Goal: Transaction & Acquisition: Purchase product/service

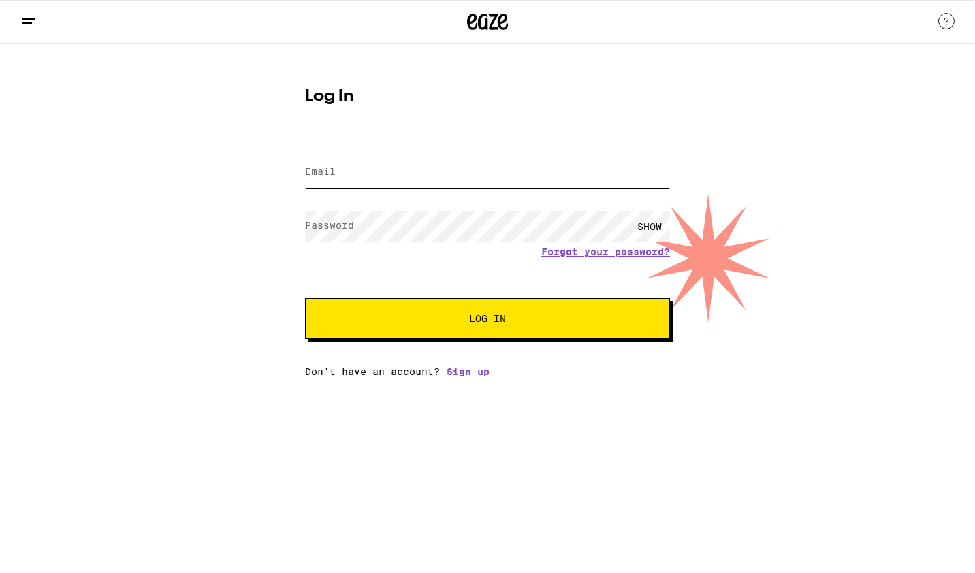
type input "[EMAIL_ADDRESS][DOMAIN_NAME]"
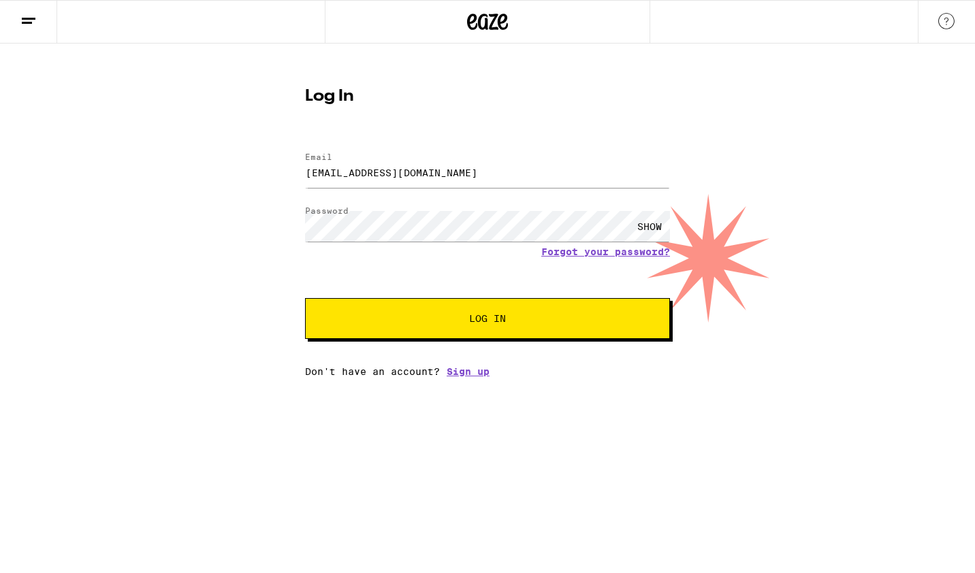
click at [501, 321] on span "Log In" at bounding box center [487, 319] width 37 height 10
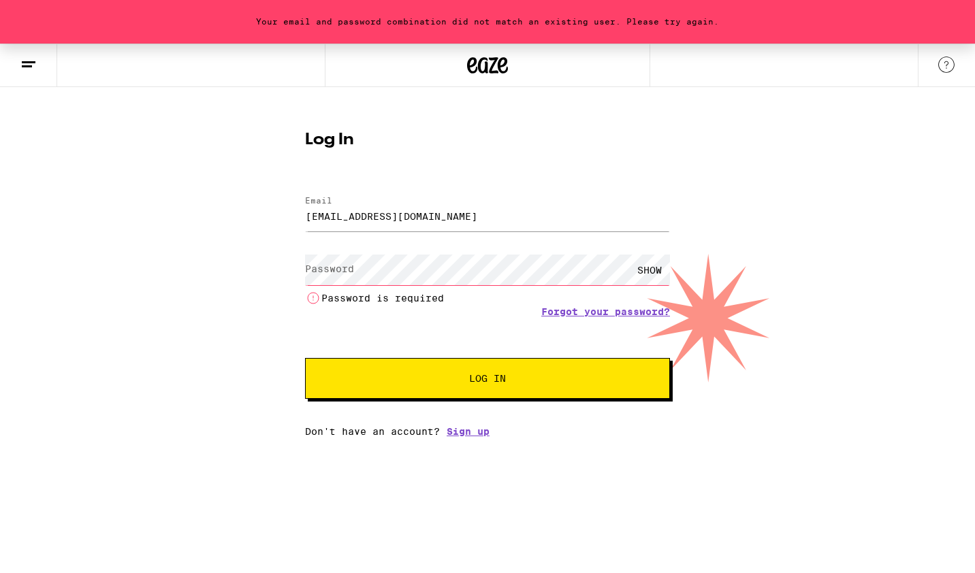
click at [154, 330] on div "Your email and password combination did not match an existing user. Please try …" at bounding box center [487, 241] width 975 height 394
click at [609, 311] on link "Forgot your password?" at bounding box center [605, 311] width 129 height 11
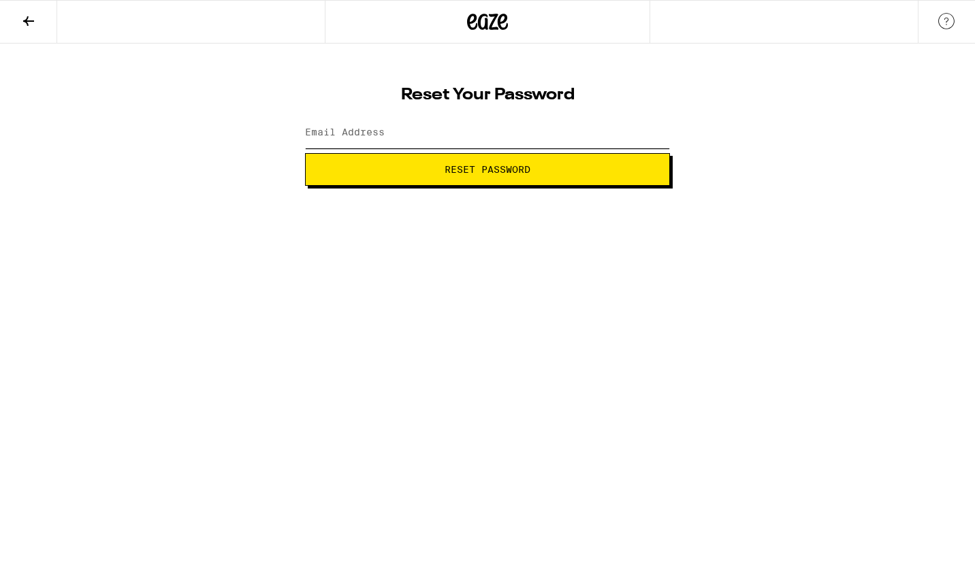
click at [413, 129] on input "Email Address" at bounding box center [487, 133] width 365 height 31
type input "[EMAIL_ADDRESS][DOMAIN_NAME]"
click at [437, 171] on span "Reset Password" at bounding box center [488, 170] width 342 height 10
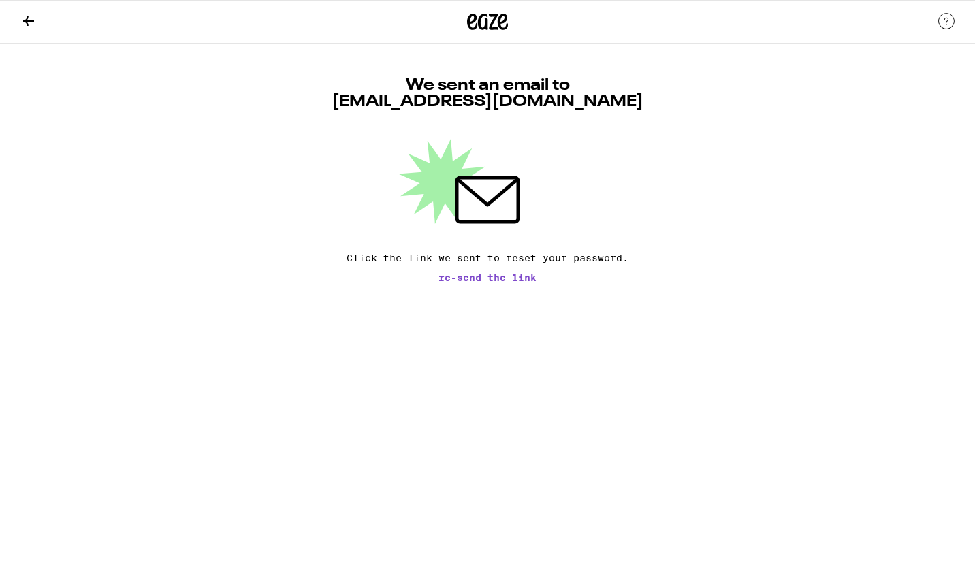
click at [255, 86] on div "We sent an email to skwetzel2@att.net Click the link we sent to reset your pass…" at bounding box center [487, 163] width 975 height 239
click at [403, 283] on html "We sent an email to skwetzel2@att.net Click the link we sent to reset your pass…" at bounding box center [487, 141] width 975 height 283
click at [39, 23] on button at bounding box center [28, 22] width 57 height 43
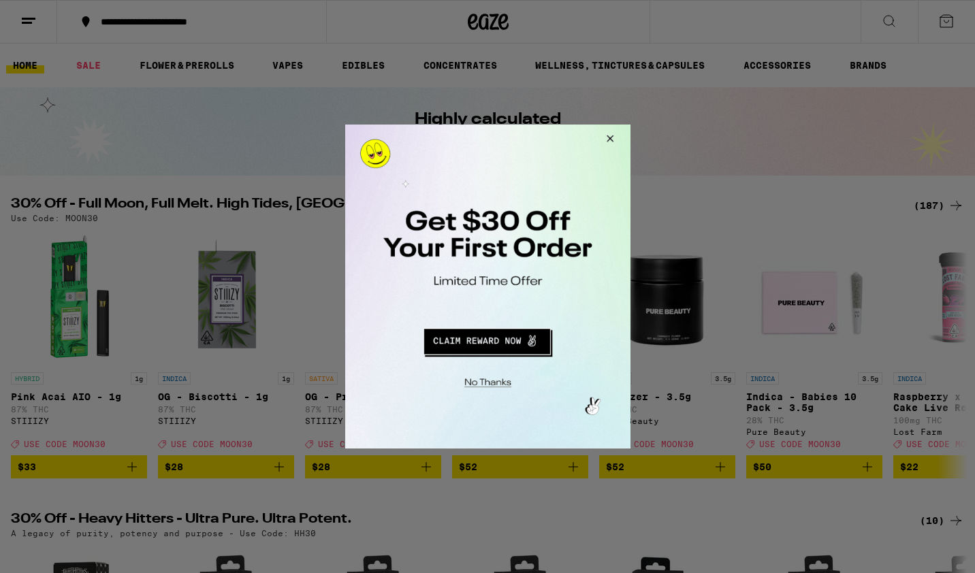
click at [498, 381] on button "Close Modal" at bounding box center [485, 381] width 277 height 21
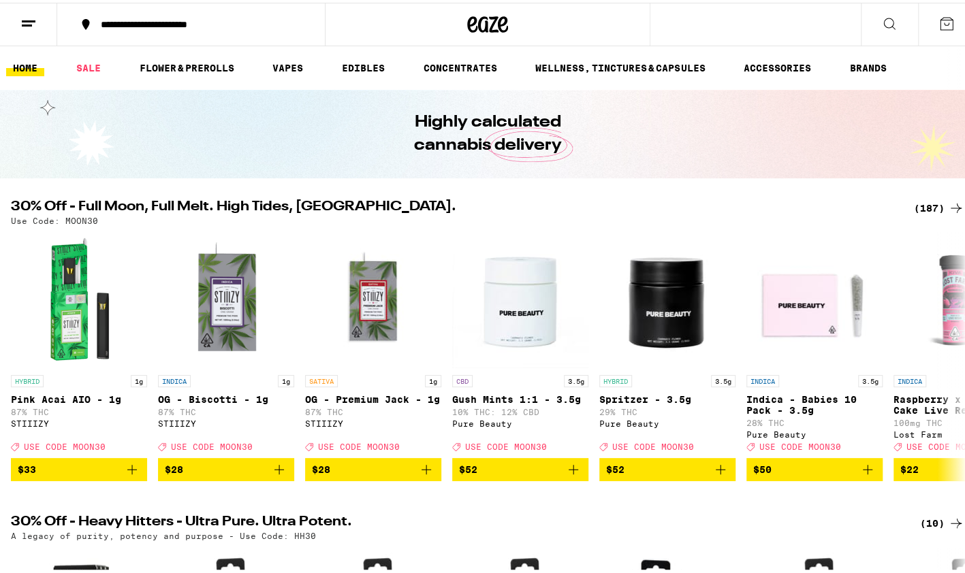
click at [247, 26] on div "**********" at bounding box center [198, 22] width 208 height 10
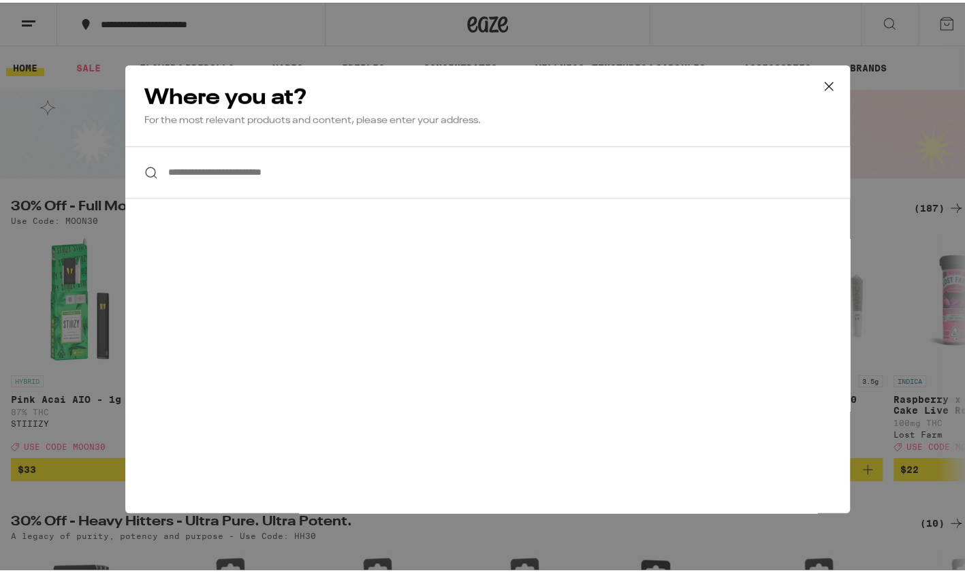
click at [206, 162] on input "**********" at bounding box center [487, 170] width 725 height 52
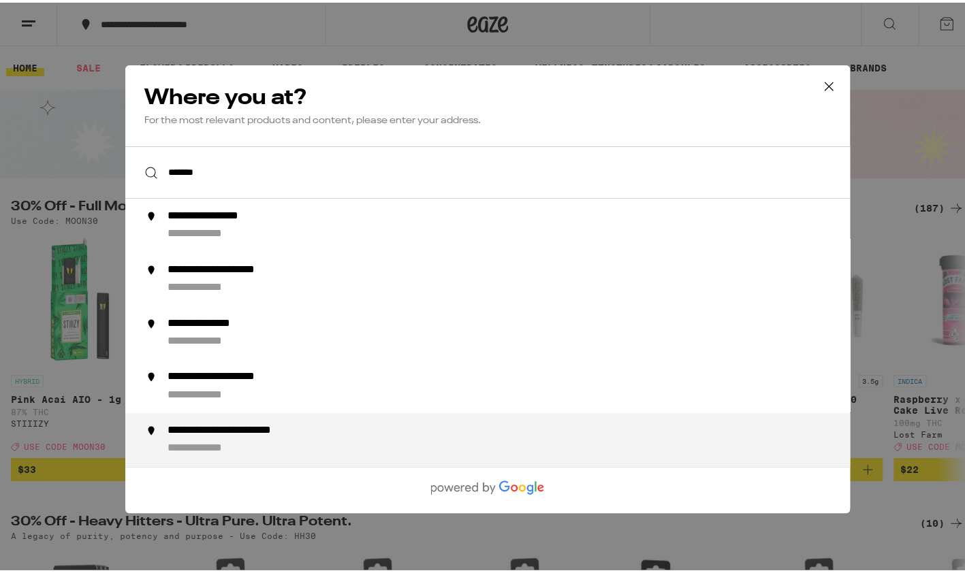
click at [225, 435] on div "**********" at bounding box center [256, 429] width 176 height 14
type input "**********"
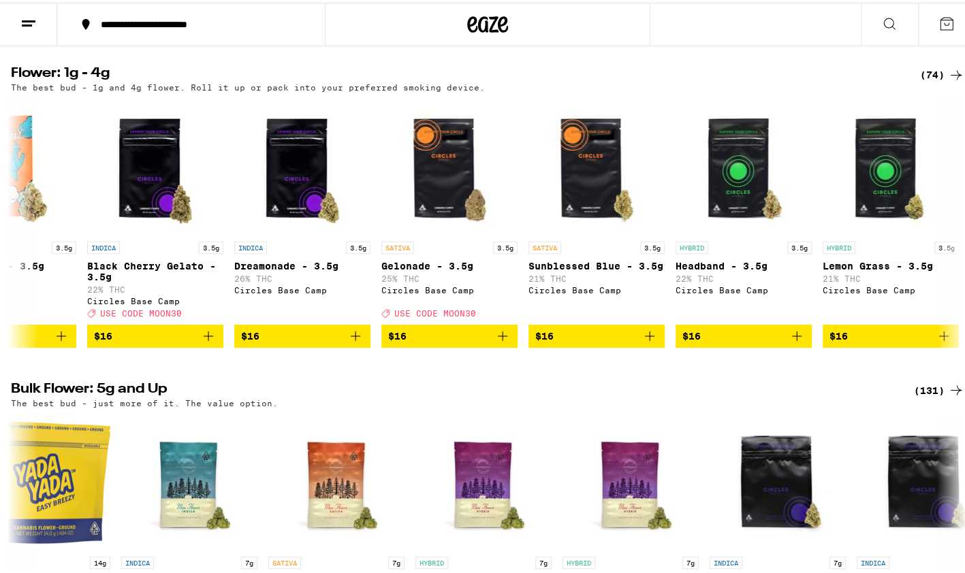
scroll to position [0, 514]
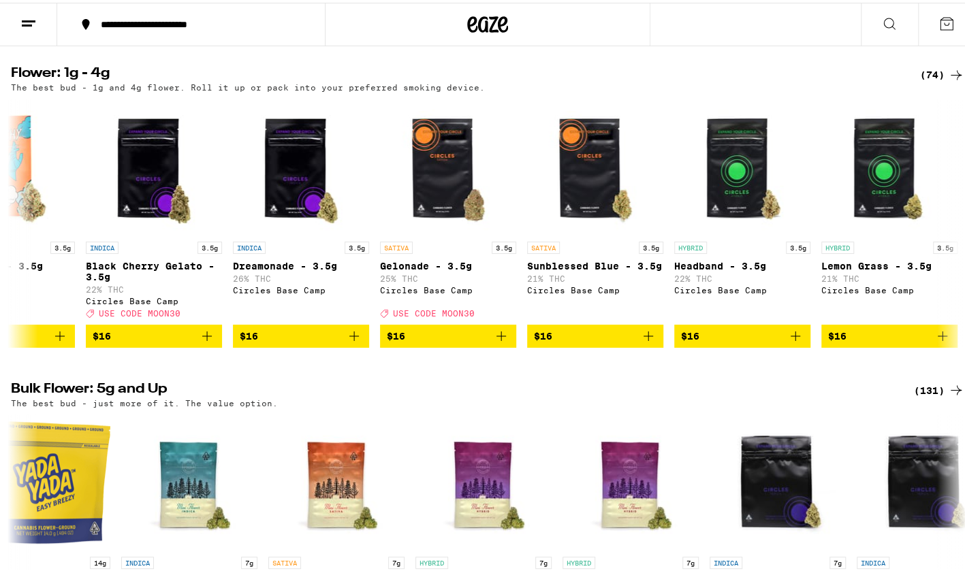
click at [939, 19] on icon at bounding box center [947, 21] width 16 height 16
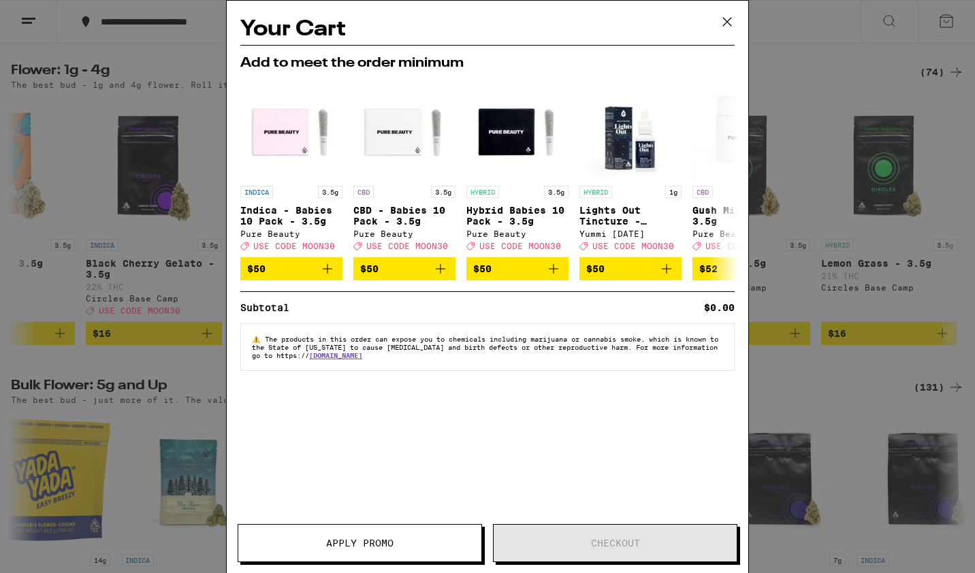
click at [731, 25] on icon at bounding box center [727, 22] width 8 height 8
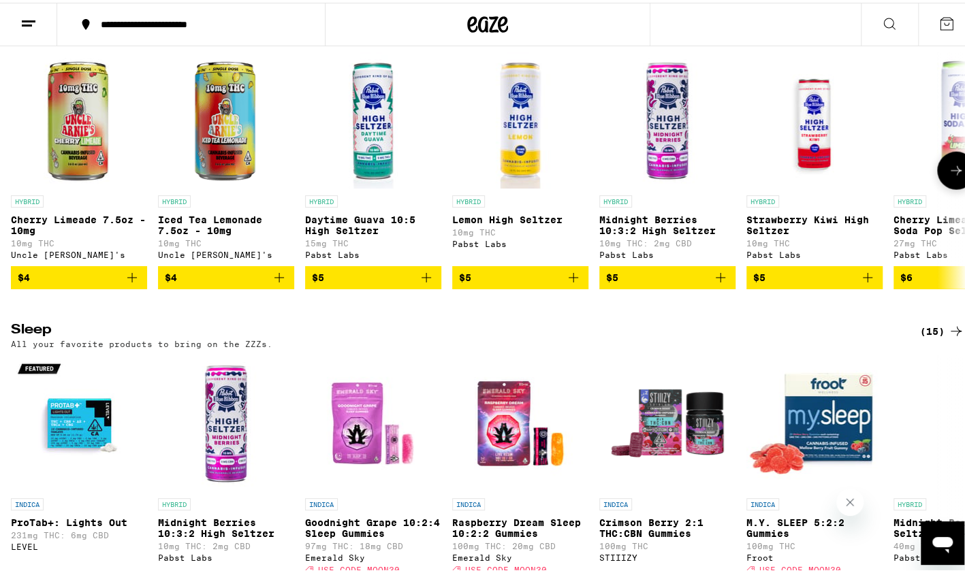
scroll to position [4706, 0]
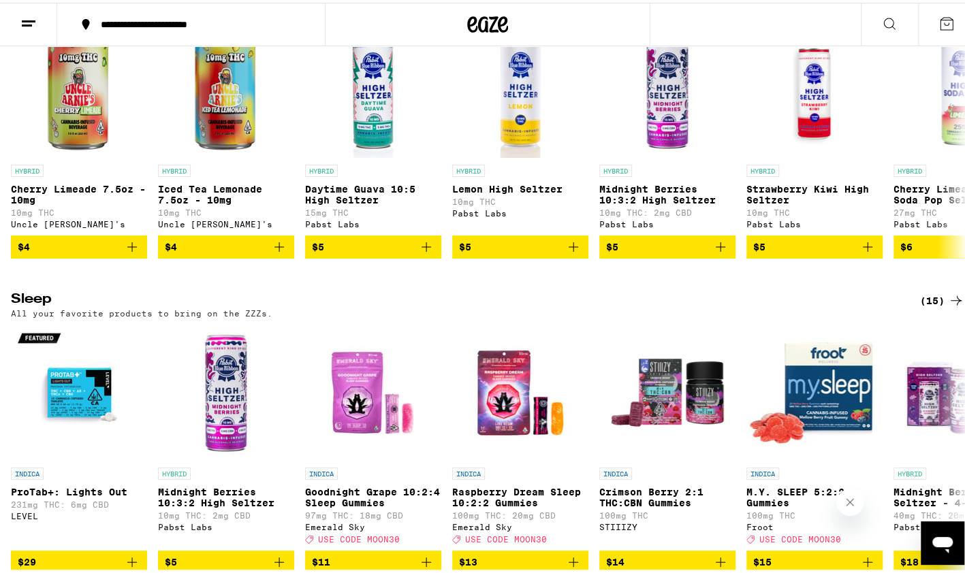
click at [846, 174] on div "HYBRID" at bounding box center [814, 168] width 136 height 12
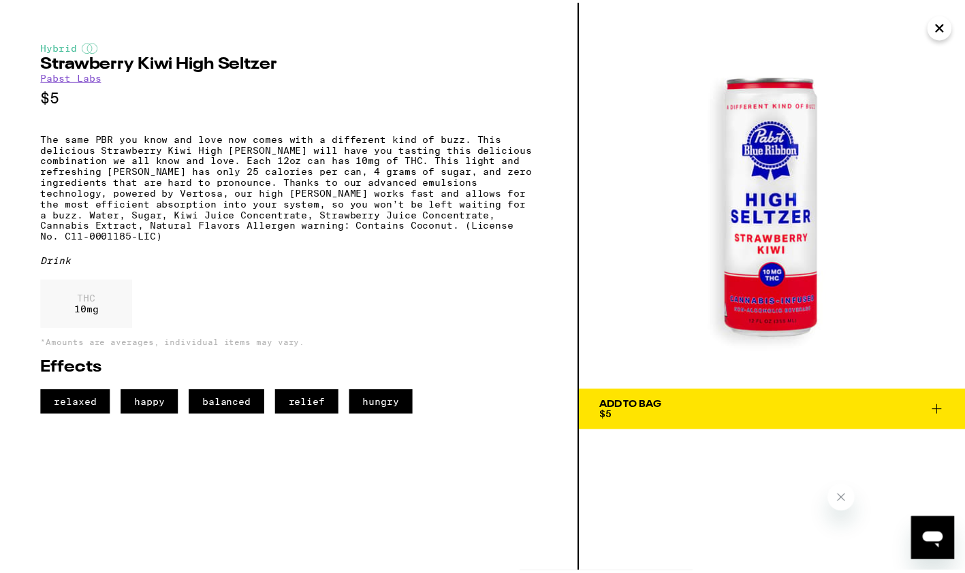
scroll to position [0, 305]
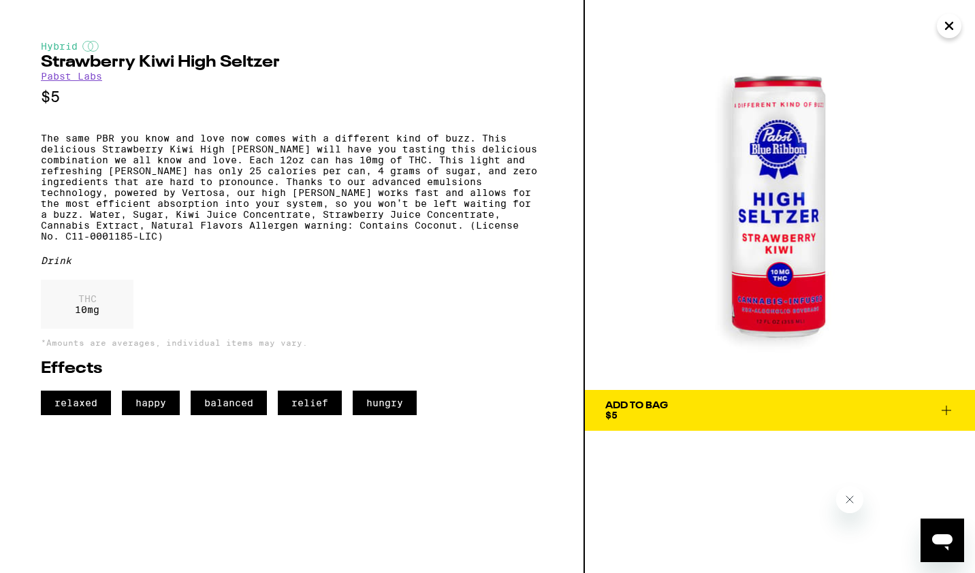
click at [678, 294] on img at bounding box center [780, 195] width 390 height 390
click at [674, 257] on img at bounding box center [780, 195] width 390 height 390
click at [673, 470] on div "Add To Bag $5" at bounding box center [780, 286] width 390 height 573
click at [674, 481] on div "Add To Bag $5" at bounding box center [780, 286] width 390 height 573
click at [958, 36] on img at bounding box center [780, 195] width 390 height 390
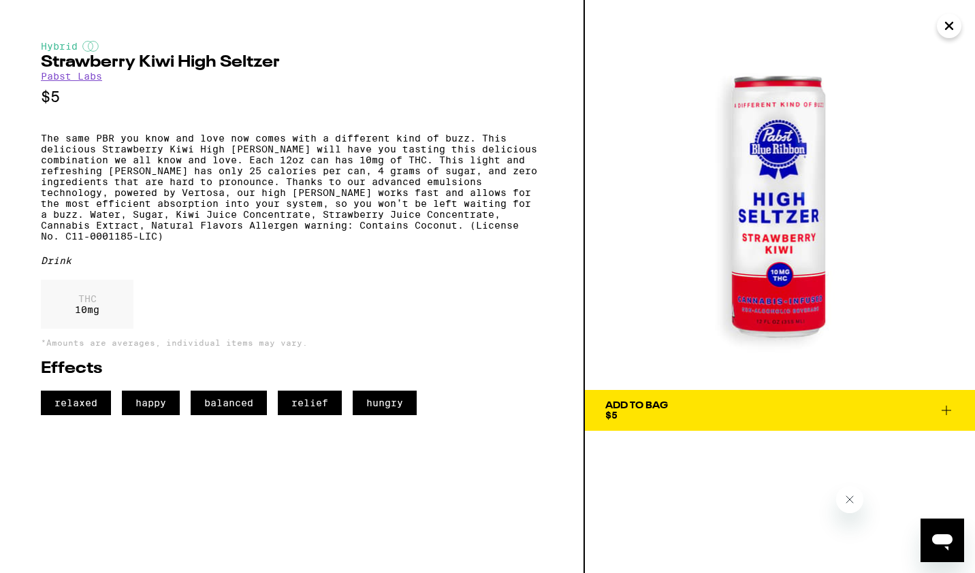
click at [947, 36] on button "Close" at bounding box center [949, 26] width 25 height 25
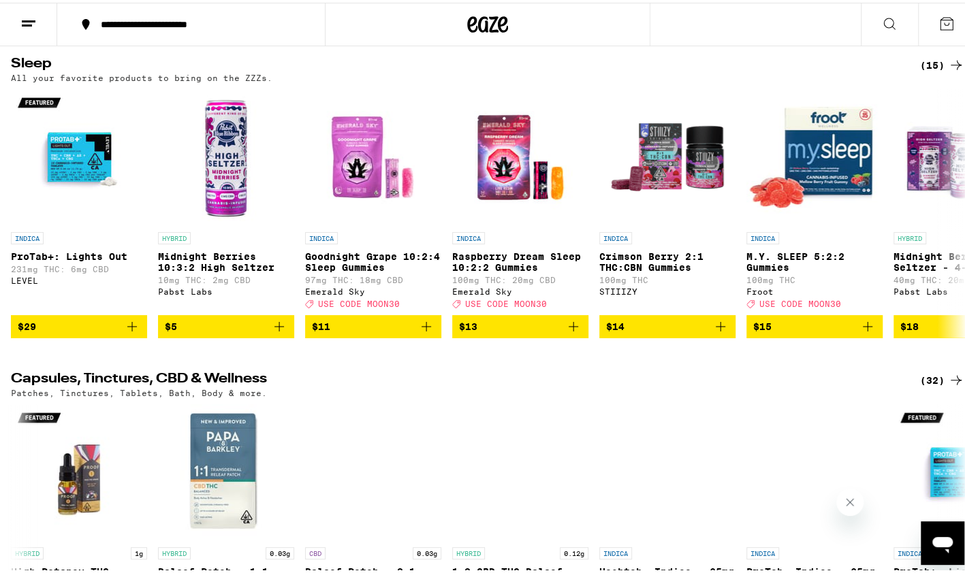
scroll to position [4956, 0]
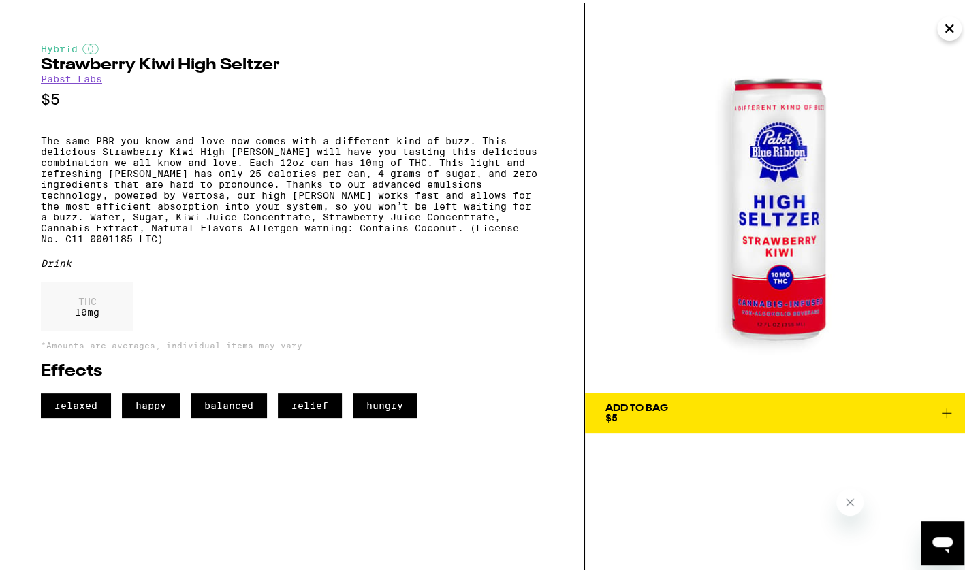
scroll to position [4706, 0]
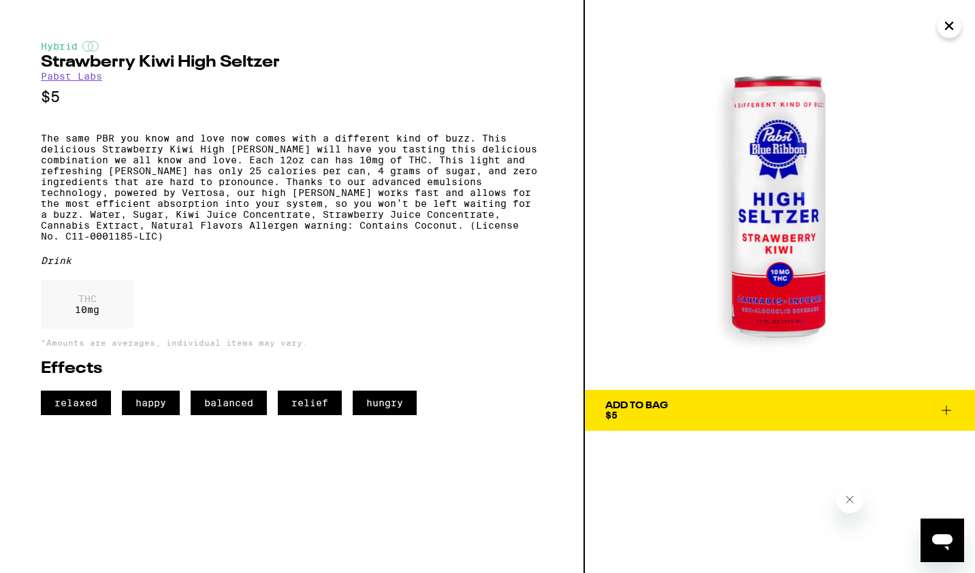
click at [949, 26] on icon "Close" at bounding box center [949, 25] width 7 height 7
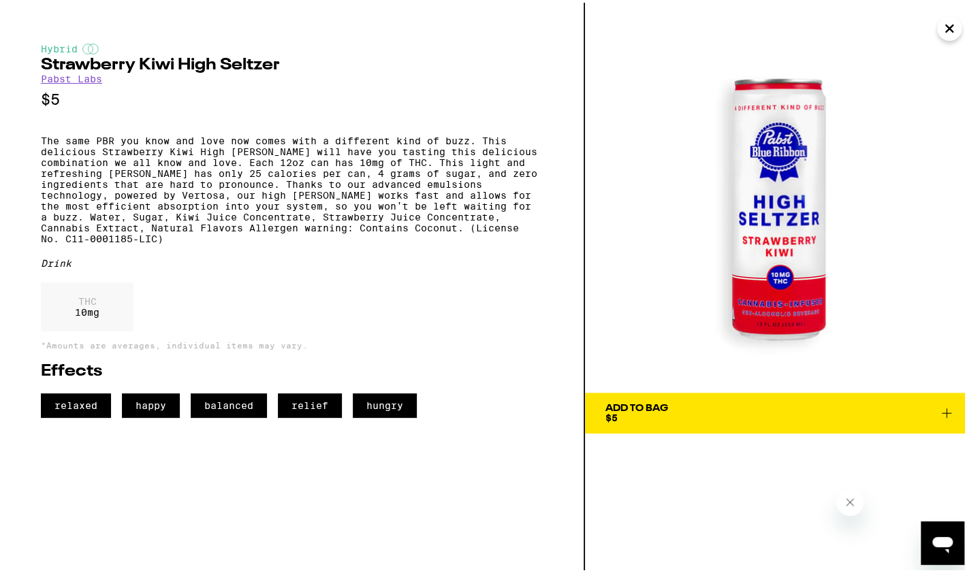
scroll to position [4706, 0]
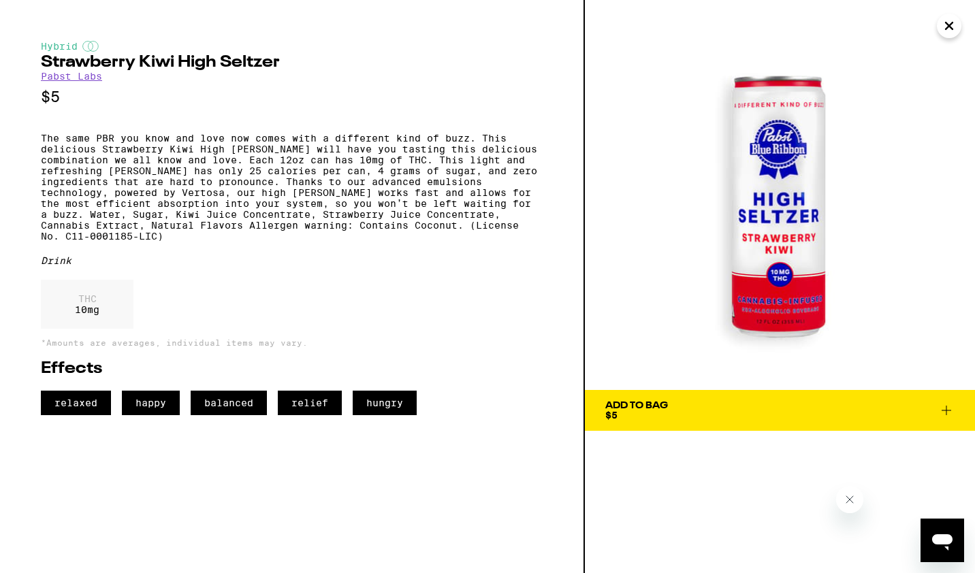
click at [950, 26] on icon "Close" at bounding box center [949, 25] width 7 height 7
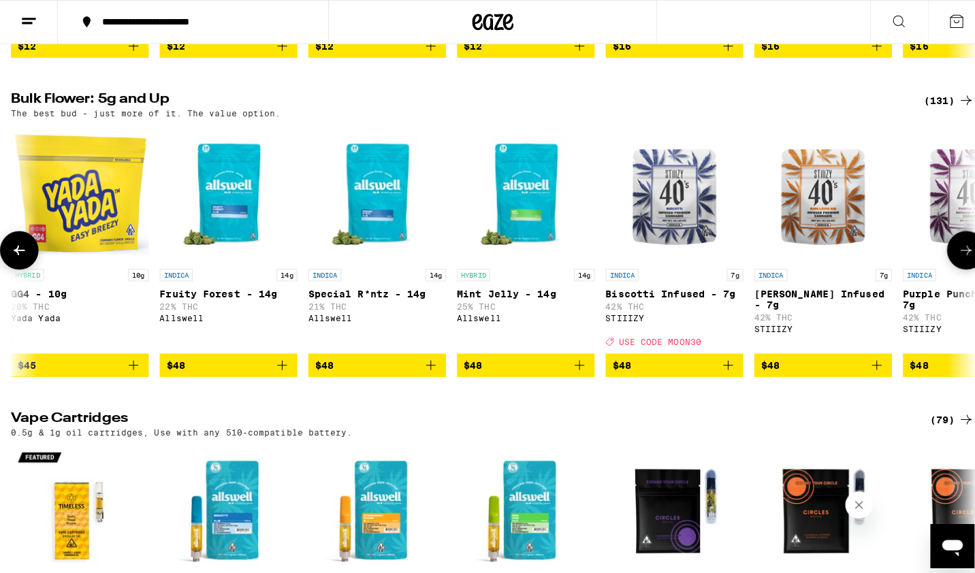
scroll to position [0, 6032]
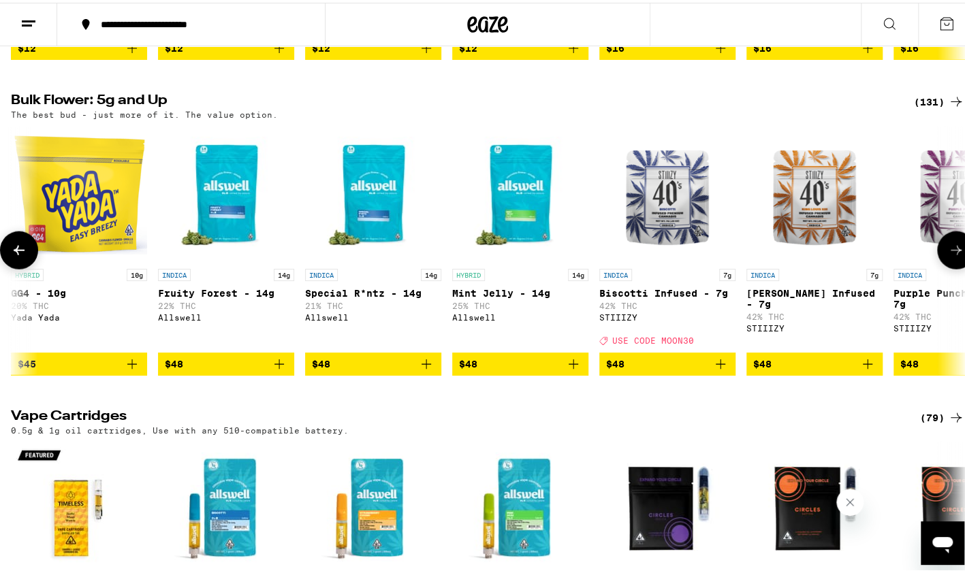
click at [517, 259] on img "Open page for Mint Jelly - 14g from Allswell" at bounding box center [520, 191] width 136 height 136
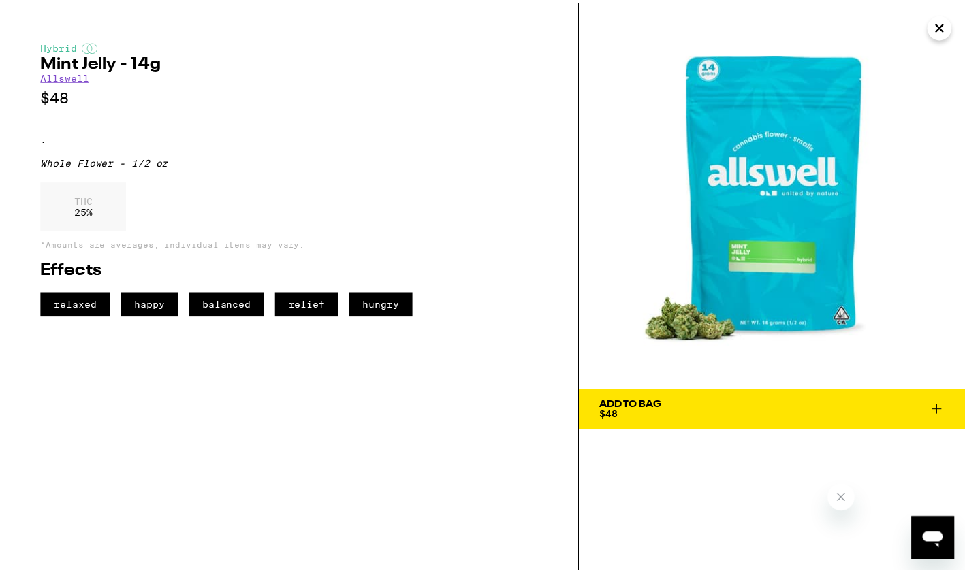
scroll to position [0, 6172]
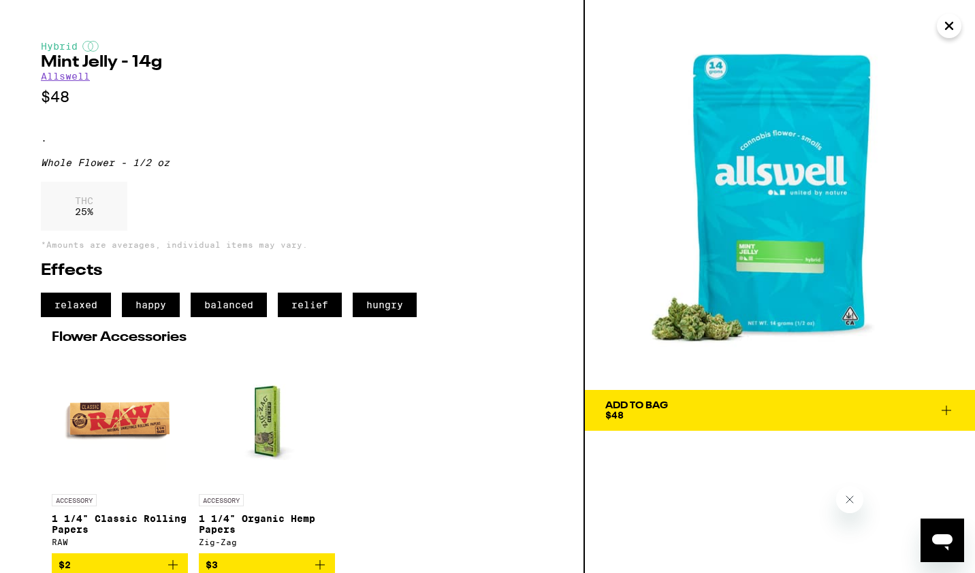
click at [949, 35] on icon "Close" at bounding box center [949, 26] width 16 height 20
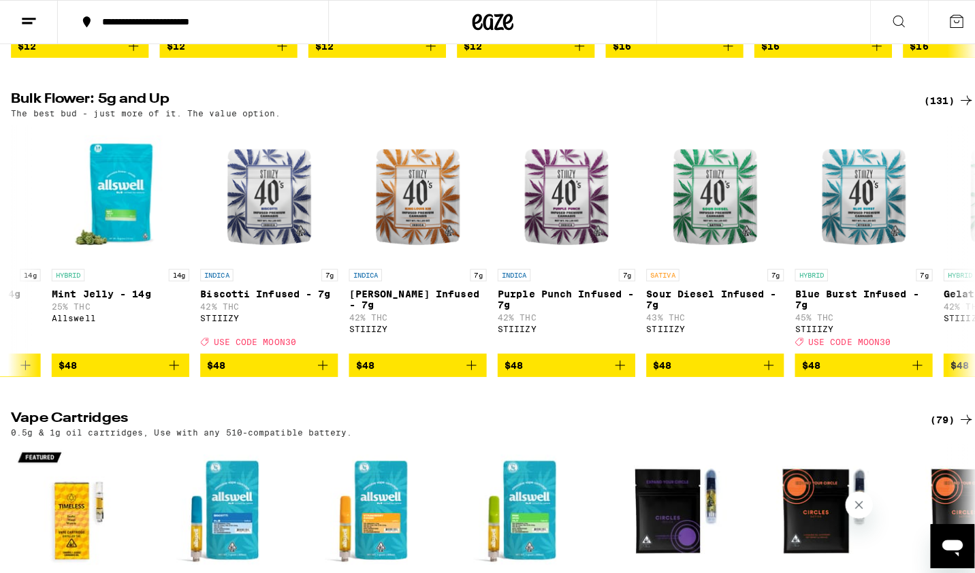
scroll to position [0, 6434]
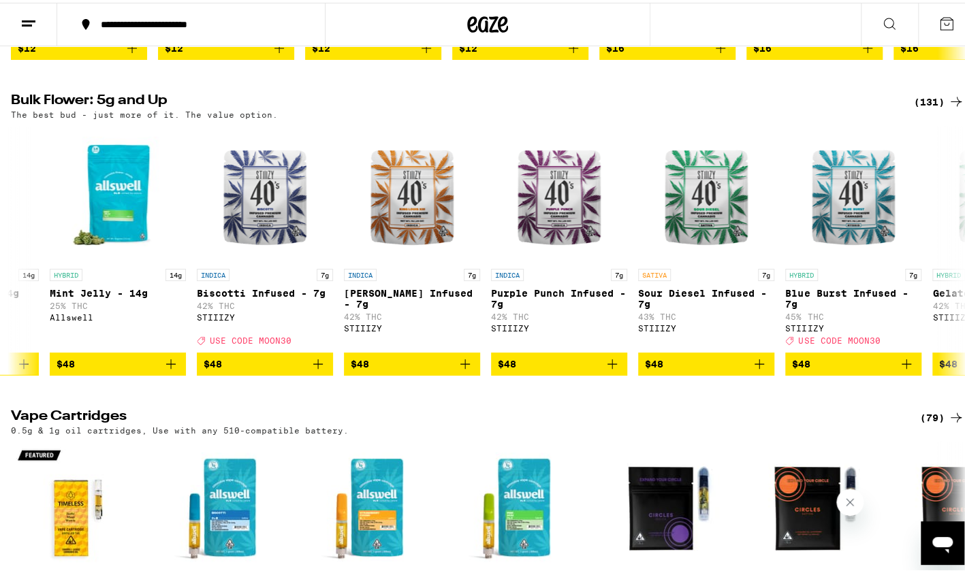
click at [546, 259] on img "Open page for Purple Punch Infused - 7g from STIIIZY" at bounding box center [559, 191] width 136 height 136
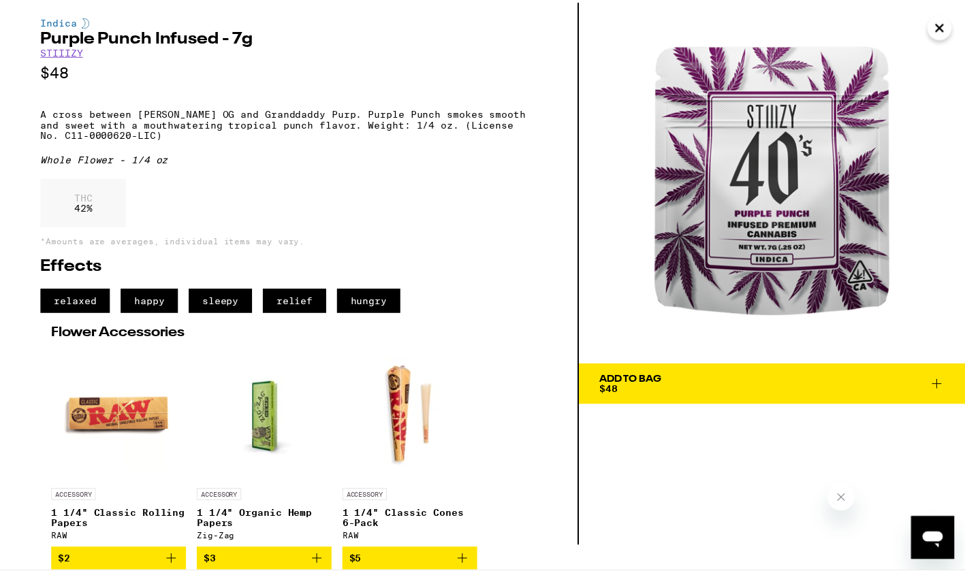
scroll to position [52, 0]
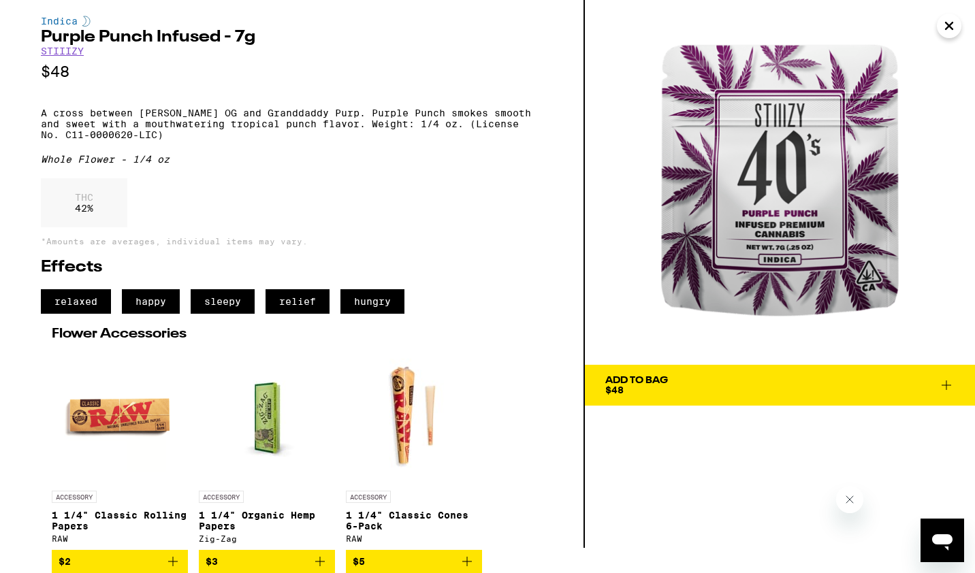
click at [952, 34] on icon "Close" at bounding box center [949, 26] width 16 height 20
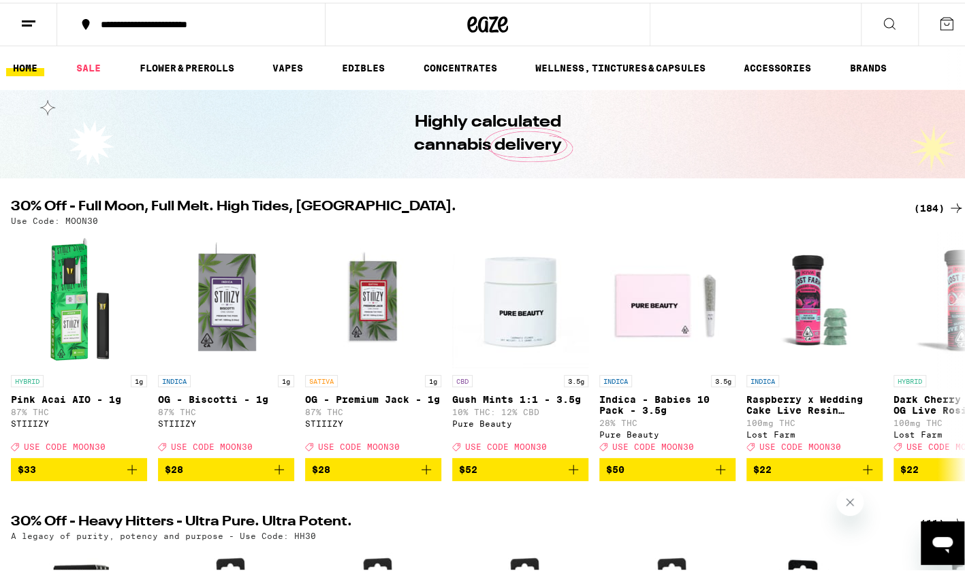
scroll to position [1692, 0]
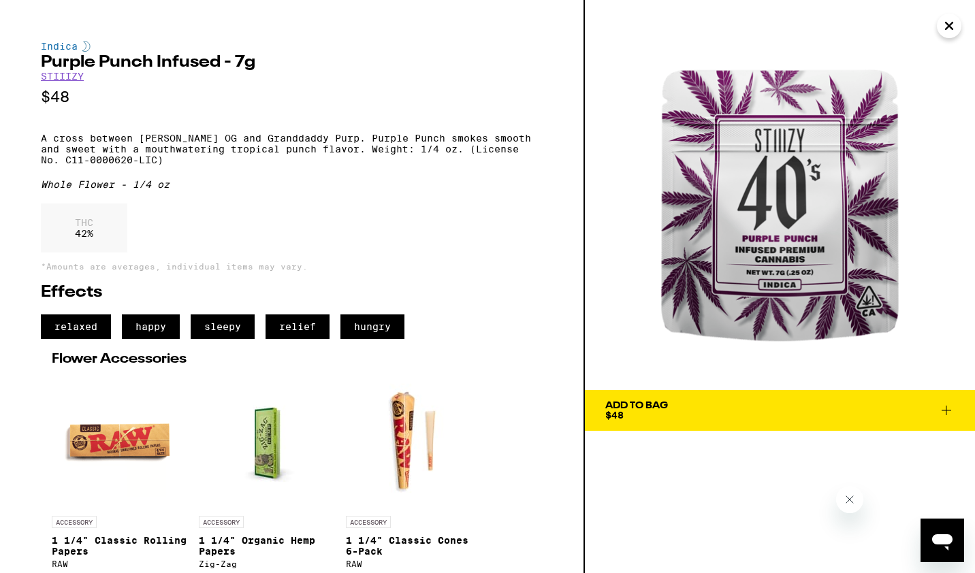
click at [950, 26] on icon "Close" at bounding box center [949, 25] width 7 height 7
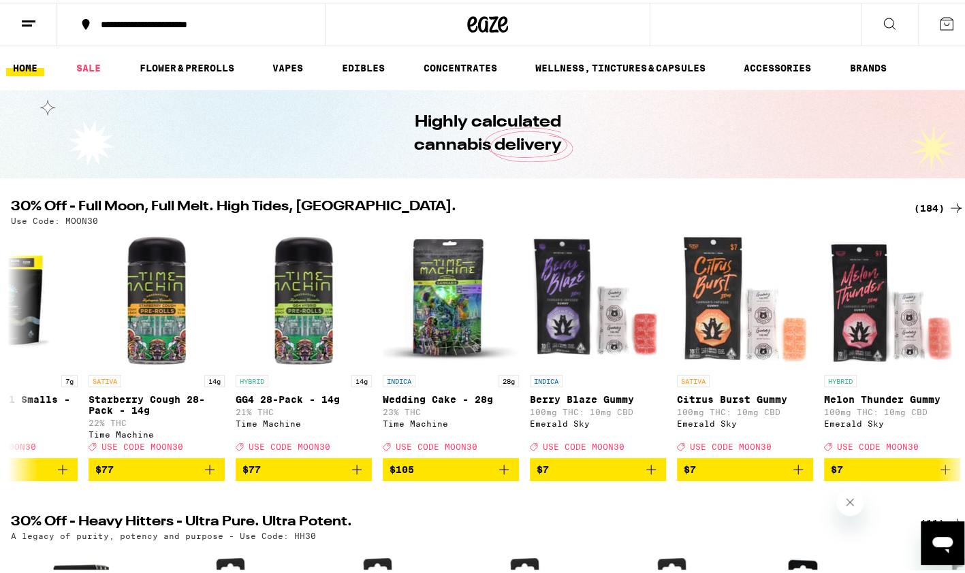
scroll to position [0, 1690]
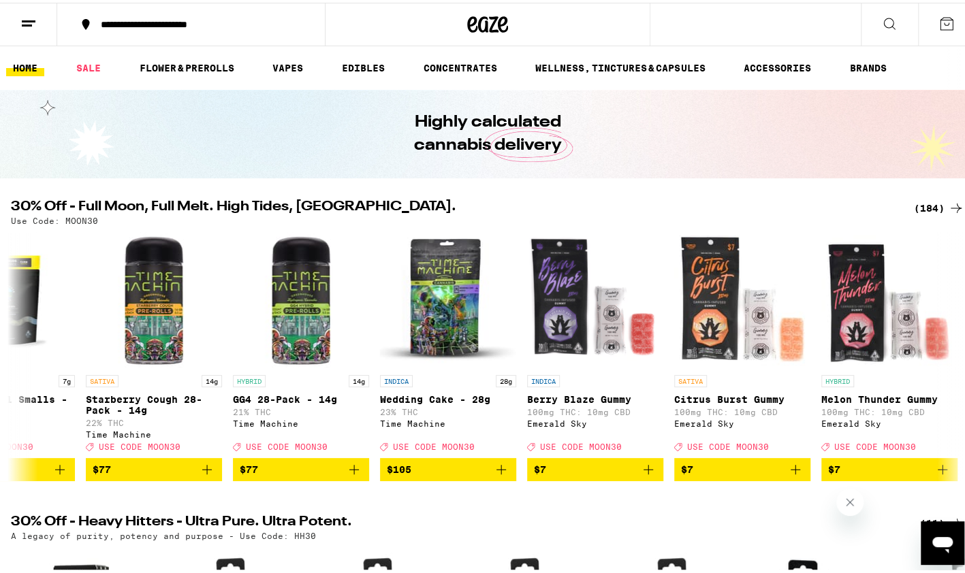
click at [436, 409] on p "23% THC" at bounding box center [448, 409] width 136 height 9
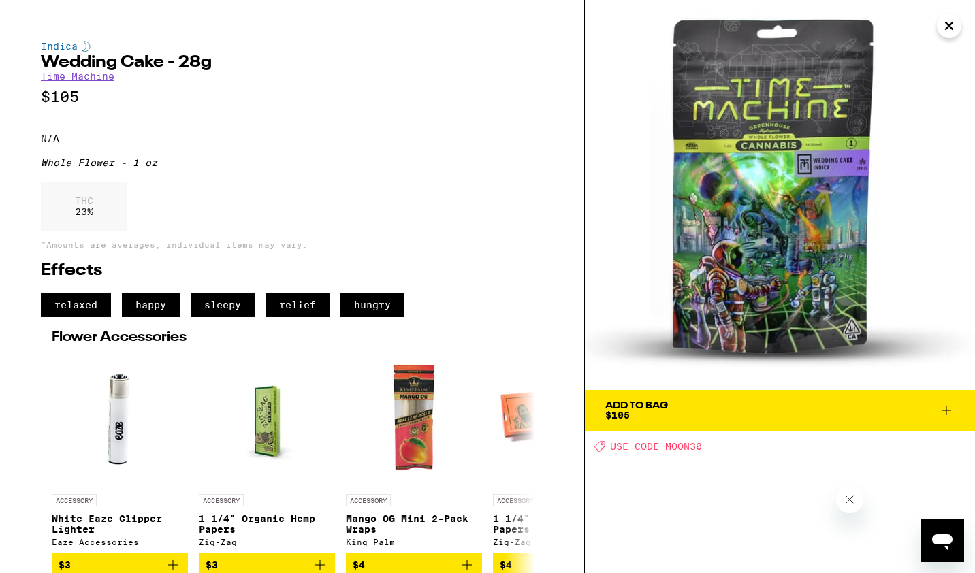
click at [944, 400] on button "Add To Bag $105" at bounding box center [780, 410] width 390 height 41
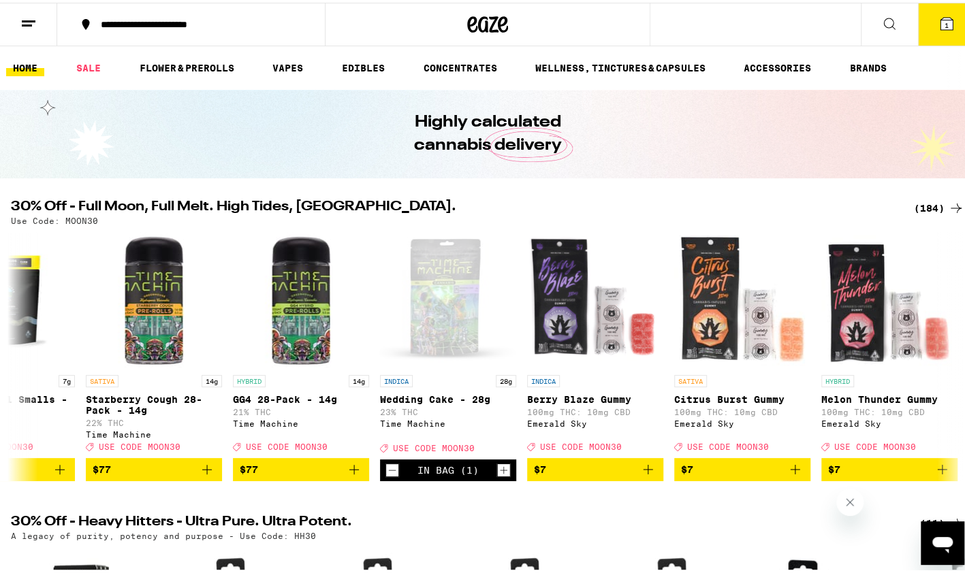
click at [939, 27] on icon at bounding box center [947, 21] width 16 height 16
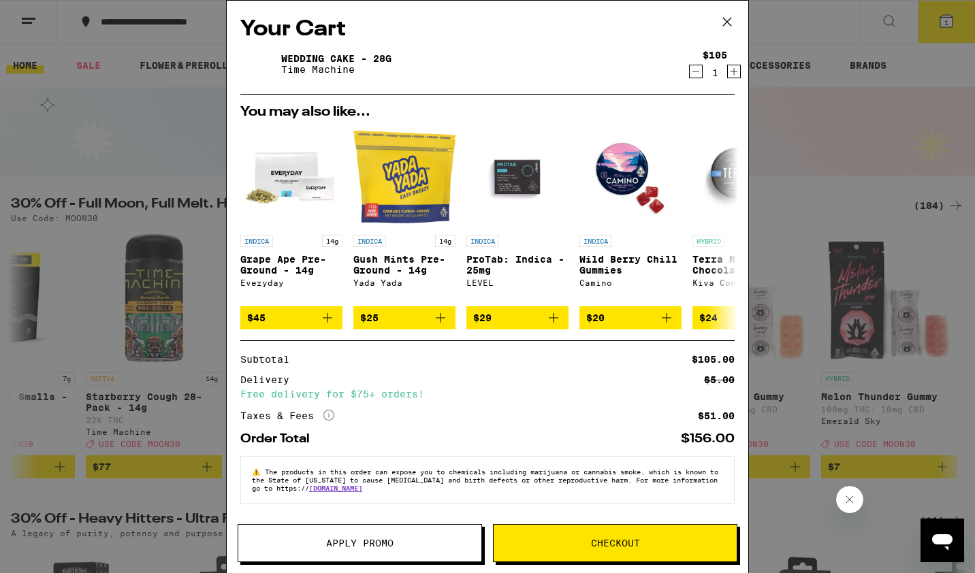
click at [425, 541] on span "Apply Promo" at bounding box center [359, 544] width 243 height 10
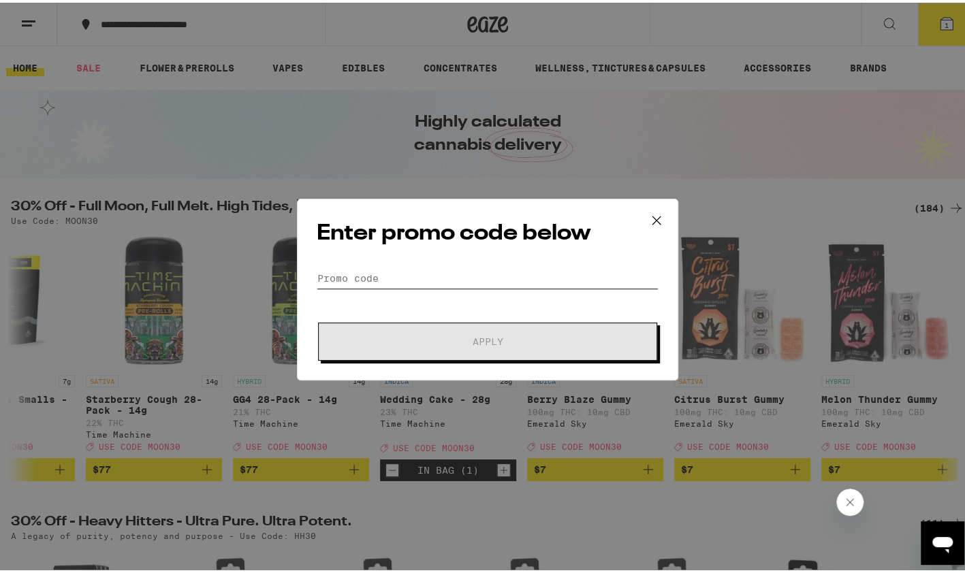
click at [520, 279] on input "Promo Code" at bounding box center [488, 276] width 342 height 20
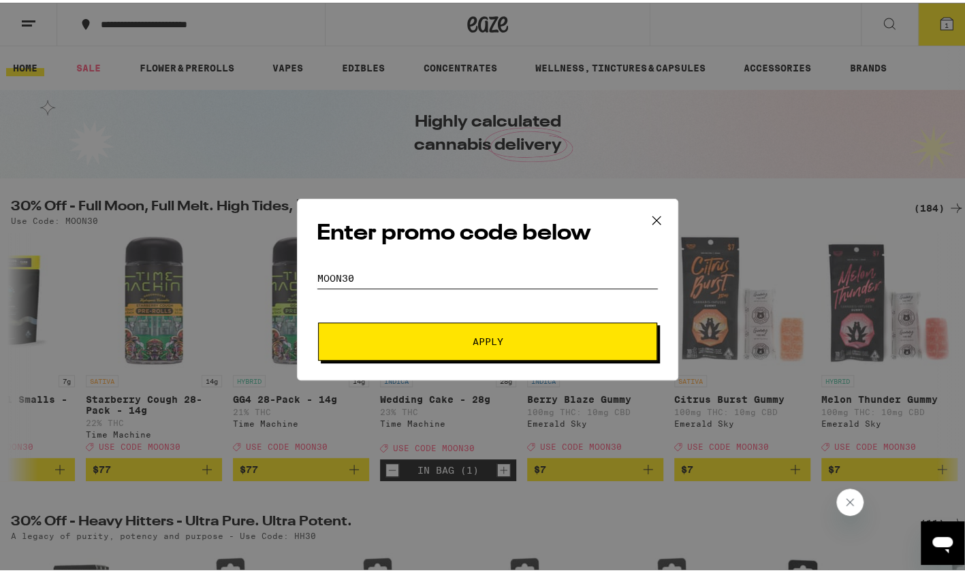
type input "moon30"
click at [586, 347] on button "Apply" at bounding box center [487, 339] width 339 height 38
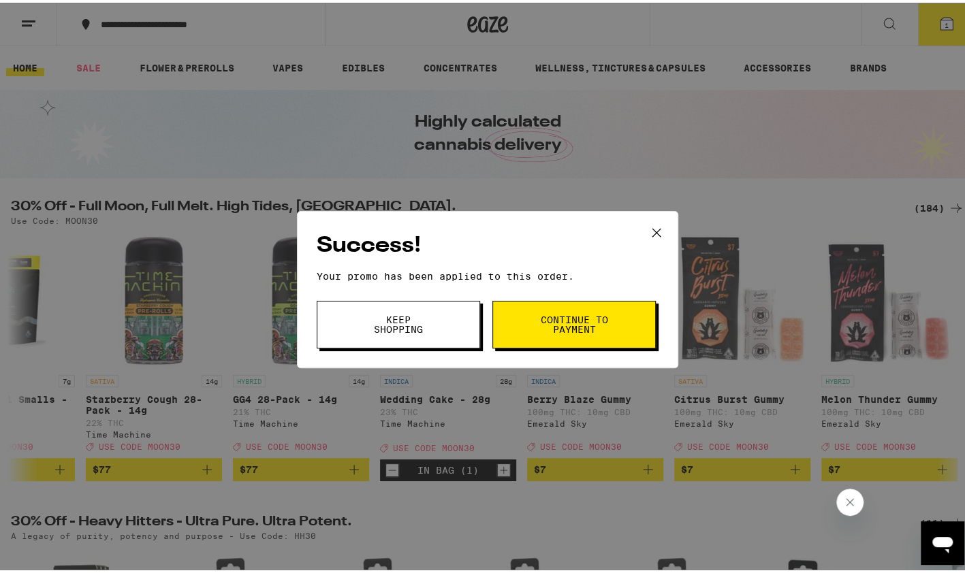
click at [453, 328] on button "Keep Shopping" at bounding box center [398, 322] width 163 height 48
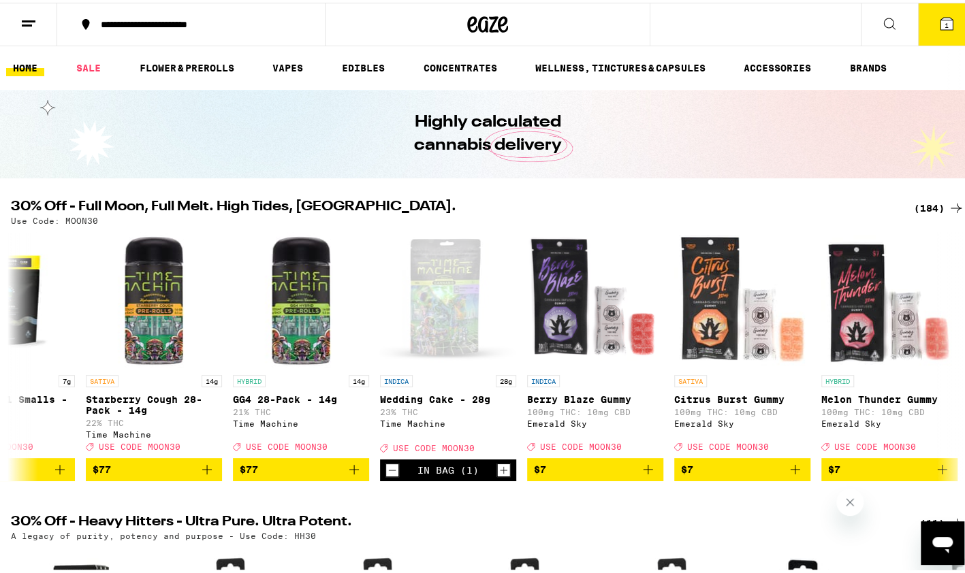
click at [945, 25] on button "1" at bounding box center [946, 22] width 57 height 42
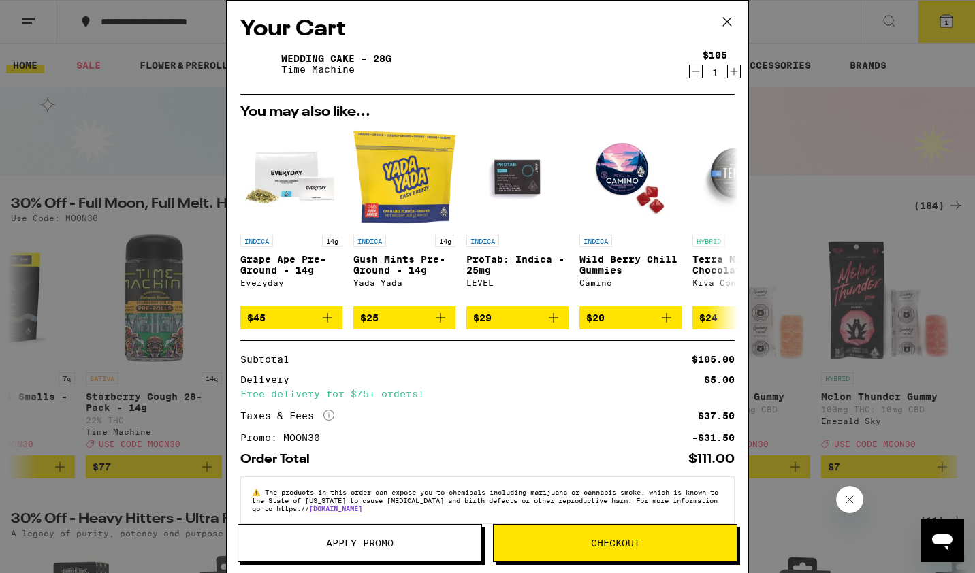
click at [693, 72] on icon "Decrement" at bounding box center [696, 72] width 7 height 0
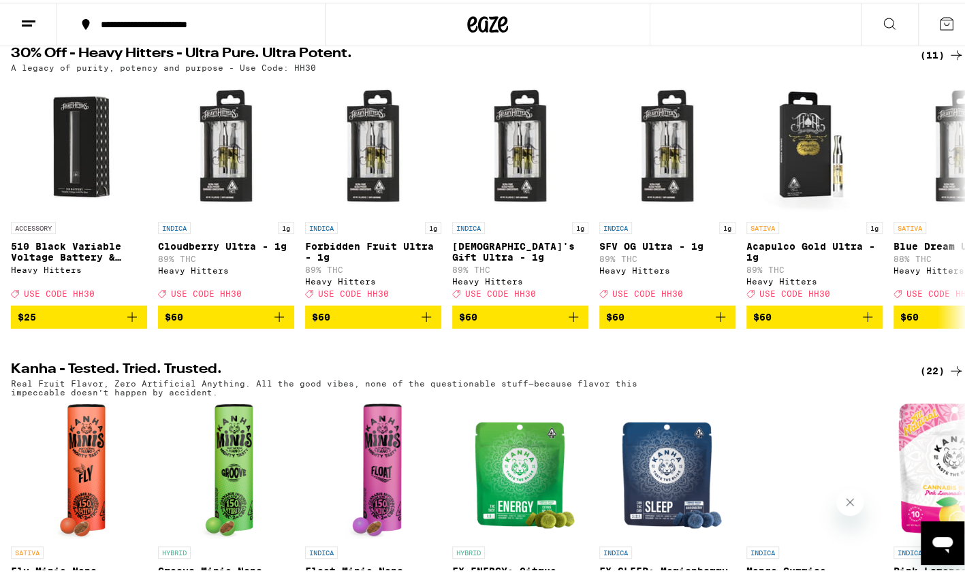
scroll to position [471, 0]
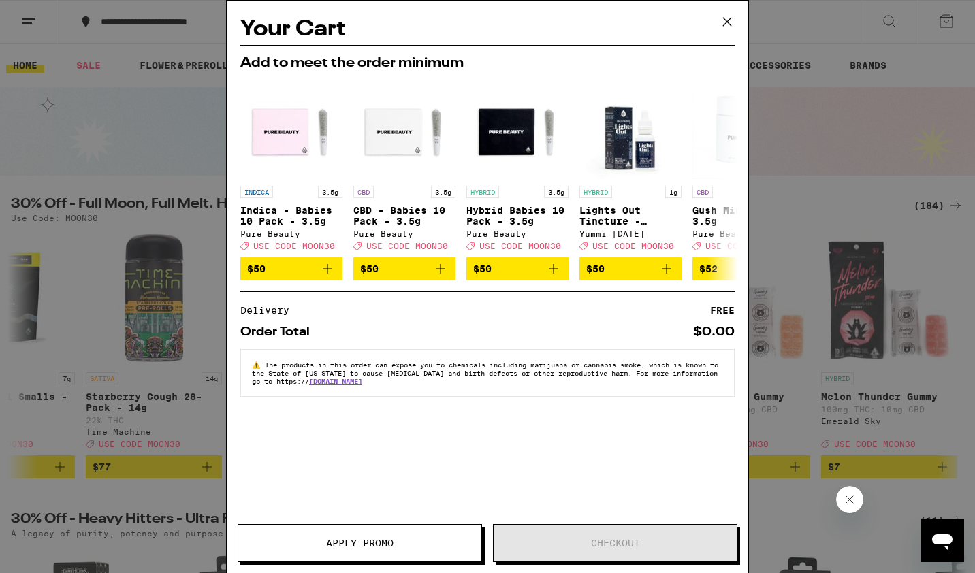
click at [742, 32] on button at bounding box center [727, 23] width 42 height 44
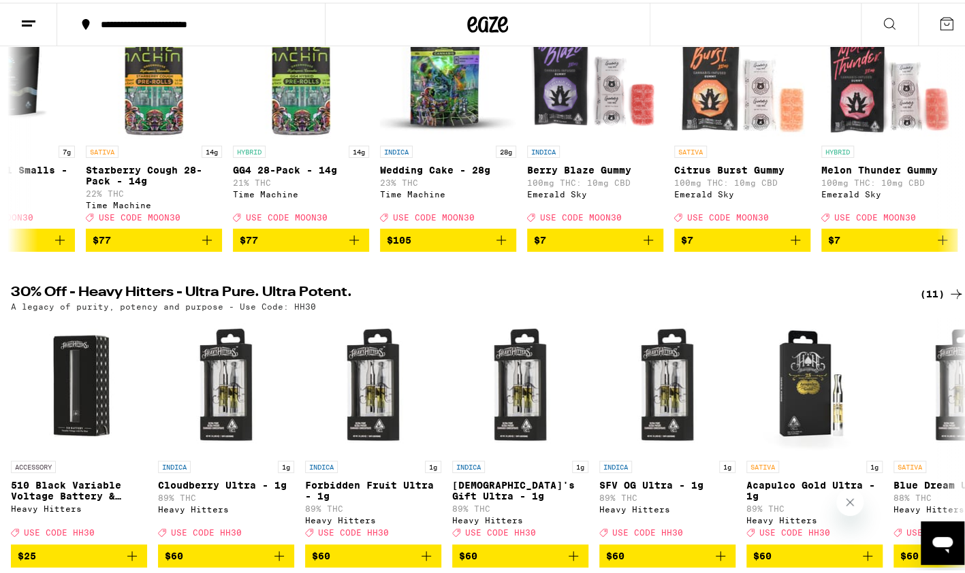
scroll to position [232, 0]
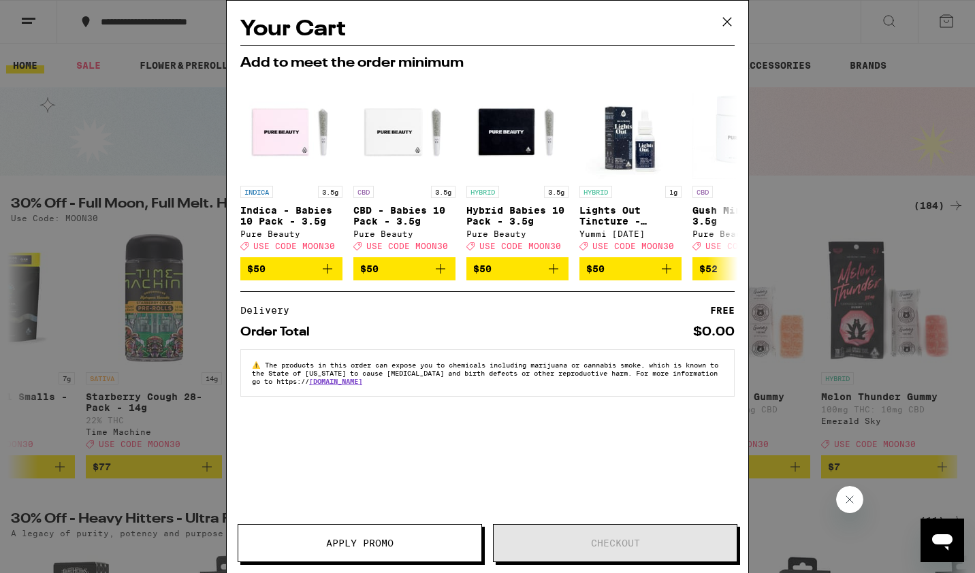
click at [742, 28] on button at bounding box center [727, 23] width 42 height 44
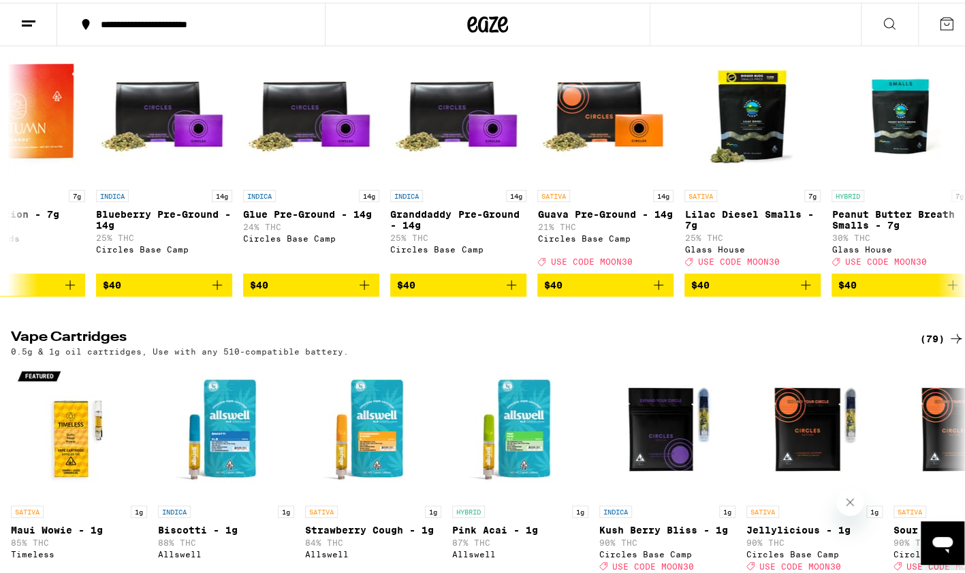
scroll to position [0, 3886]
click at [518, 291] on icon "Add to bag" at bounding box center [512, 282] width 16 height 16
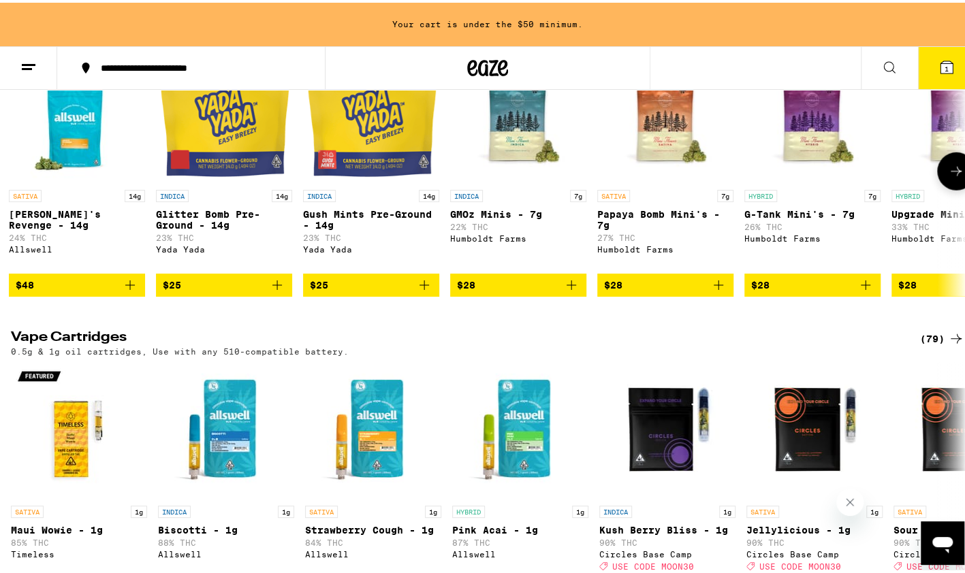
scroll to position [0, 0]
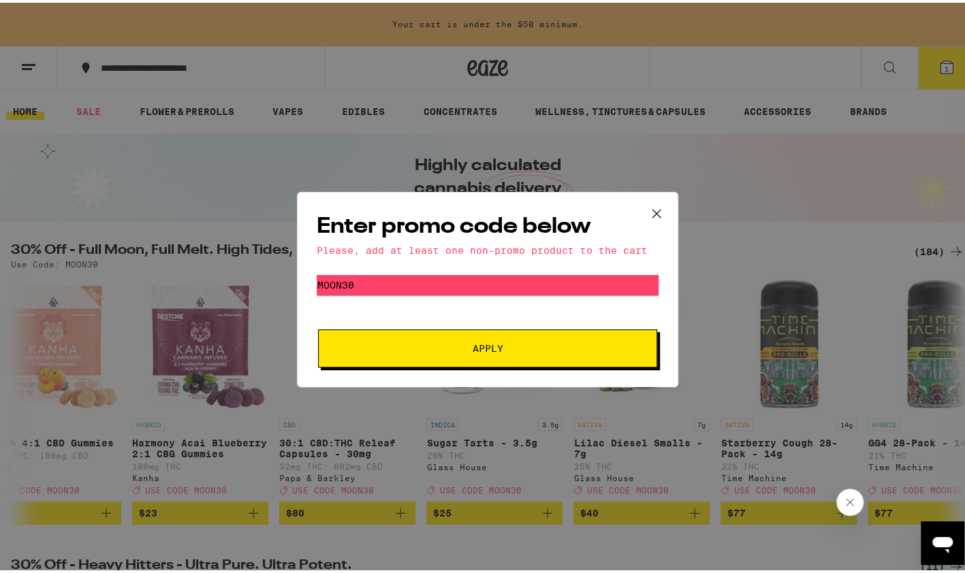
click at [564, 361] on button "Apply" at bounding box center [487, 346] width 339 height 38
click at [659, 215] on icon at bounding box center [656, 211] width 20 height 20
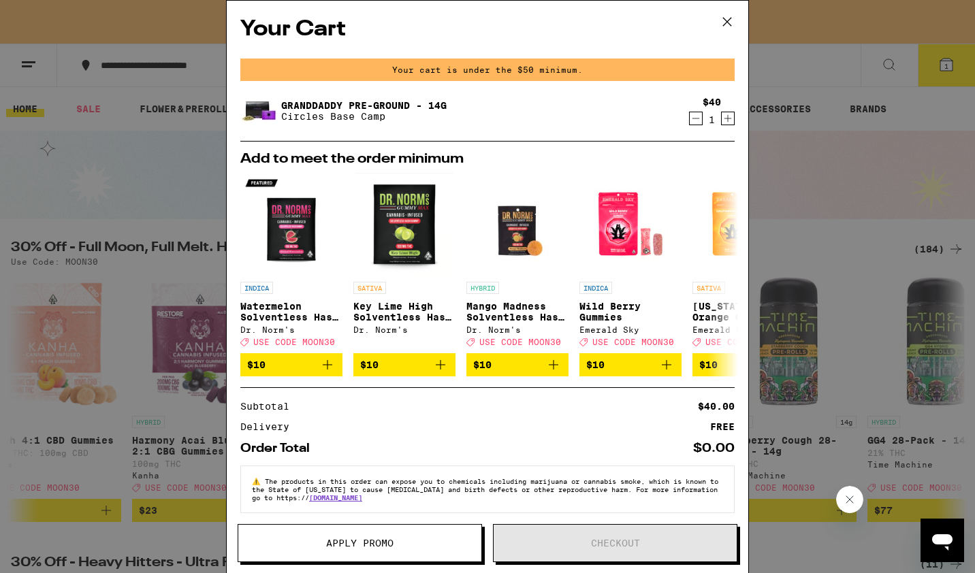
click at [733, 15] on icon at bounding box center [727, 22] width 20 height 20
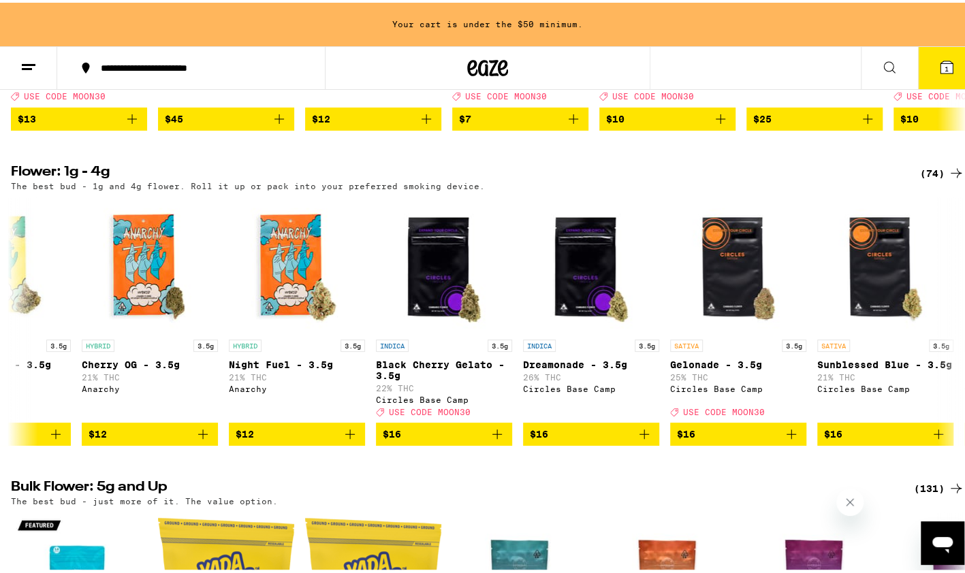
scroll to position [0, 230]
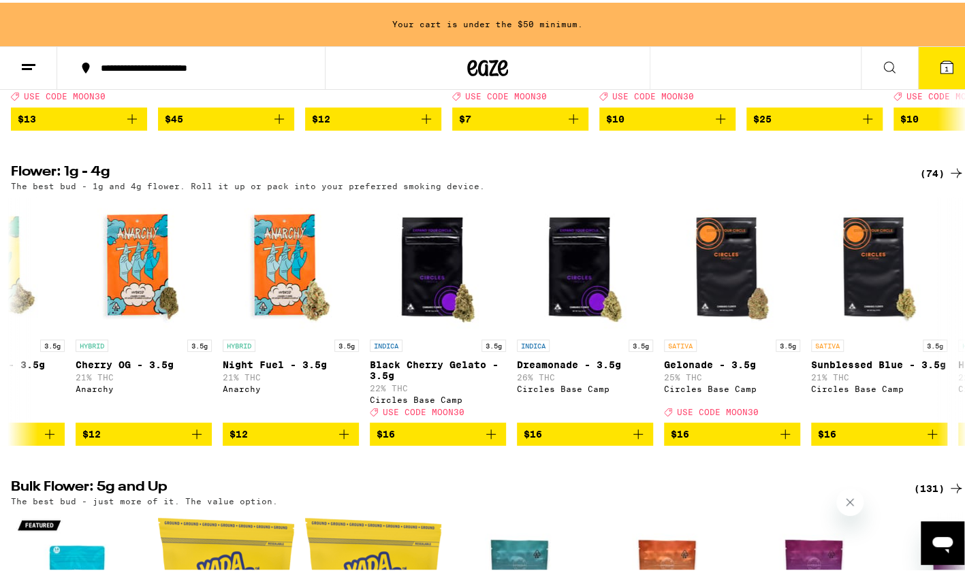
click at [642, 443] on button "$16" at bounding box center [585, 431] width 136 height 23
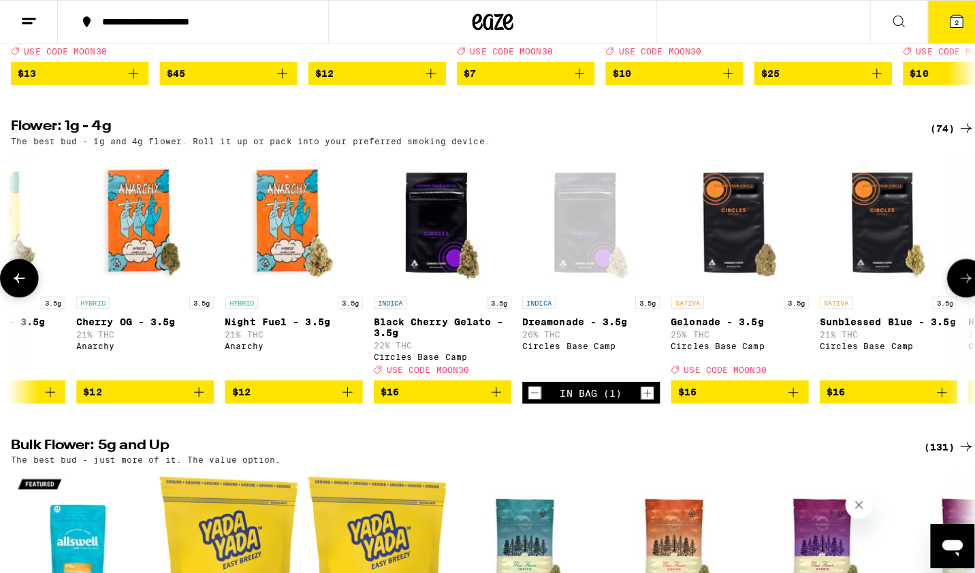
scroll to position [1306, 0]
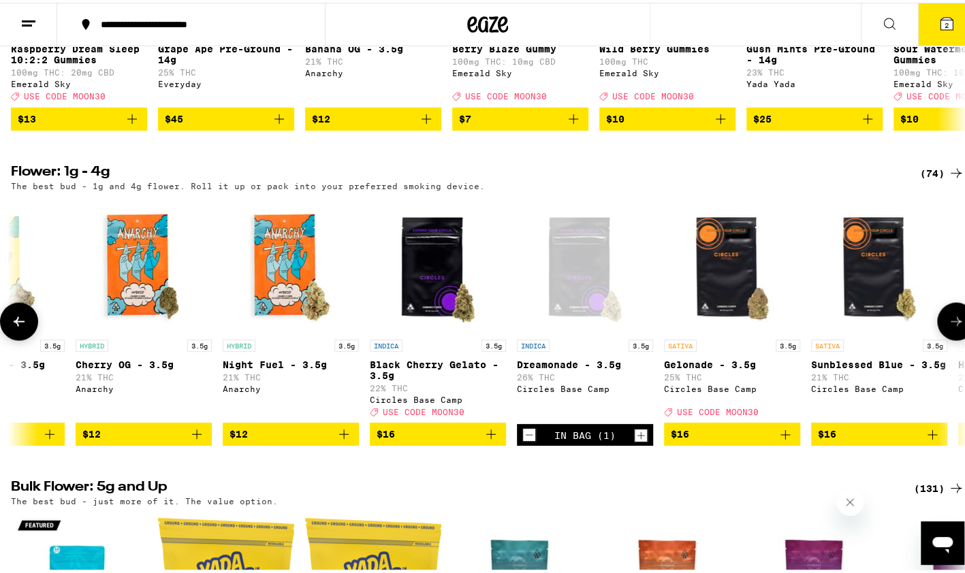
click at [944, 32] on button "2" at bounding box center [946, 22] width 57 height 42
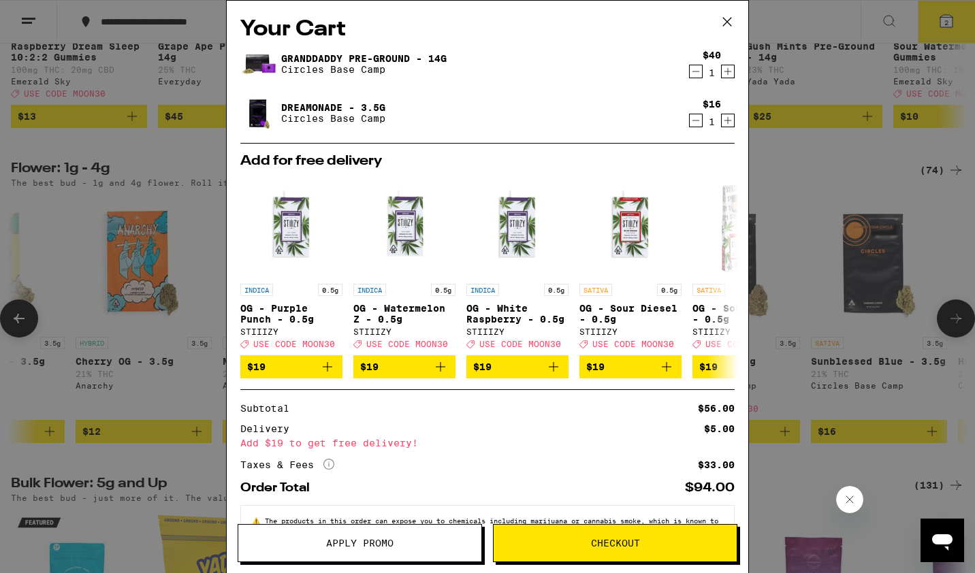
click at [735, 26] on icon at bounding box center [727, 22] width 20 height 20
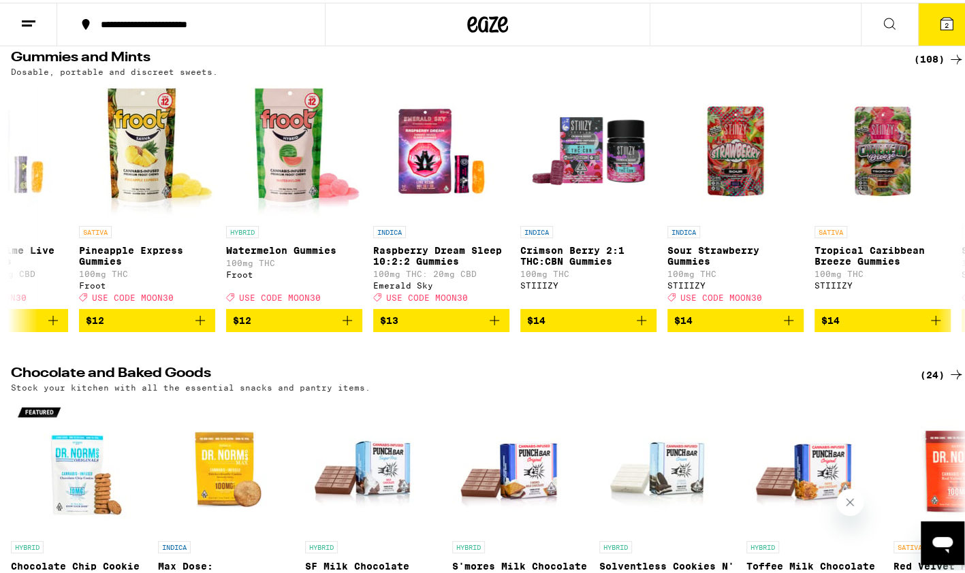
scroll to position [0, 3024]
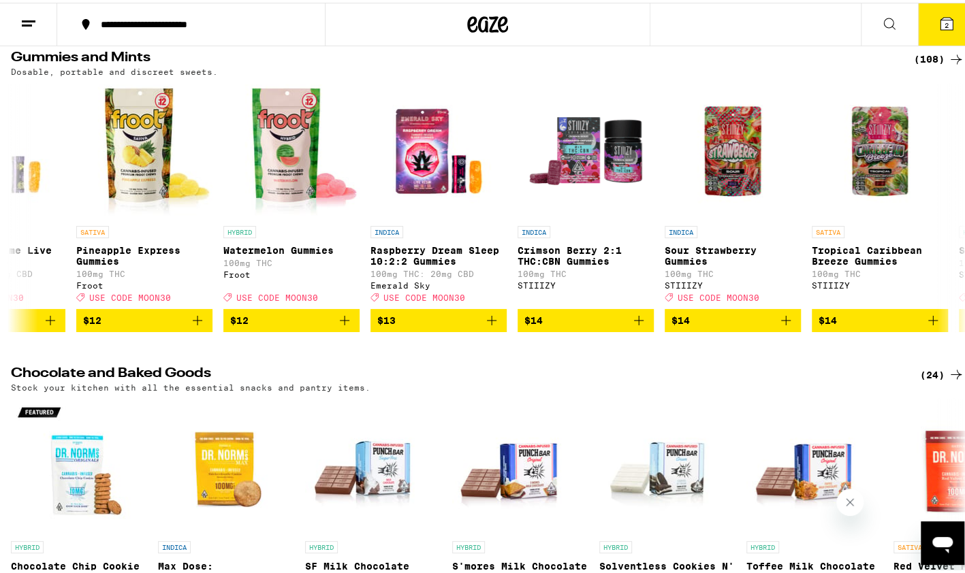
click at [941, 26] on icon at bounding box center [947, 21] width 12 height 12
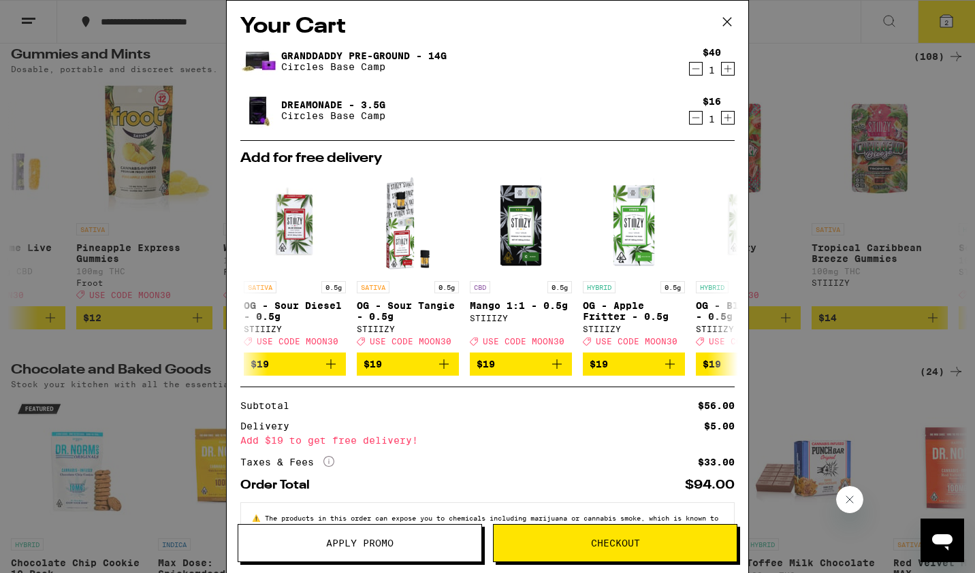
scroll to position [0, 347]
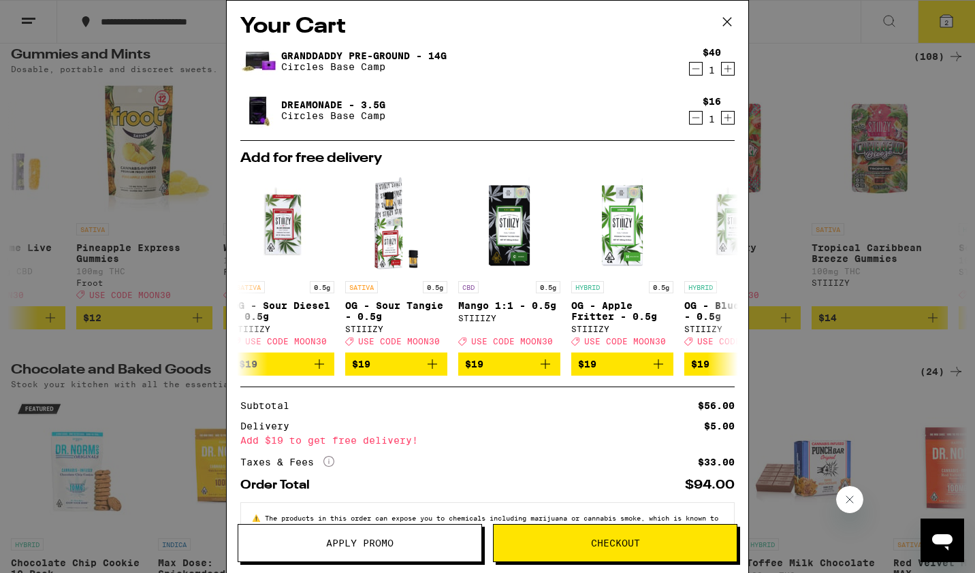
click at [730, 27] on icon at bounding box center [727, 22] width 20 height 20
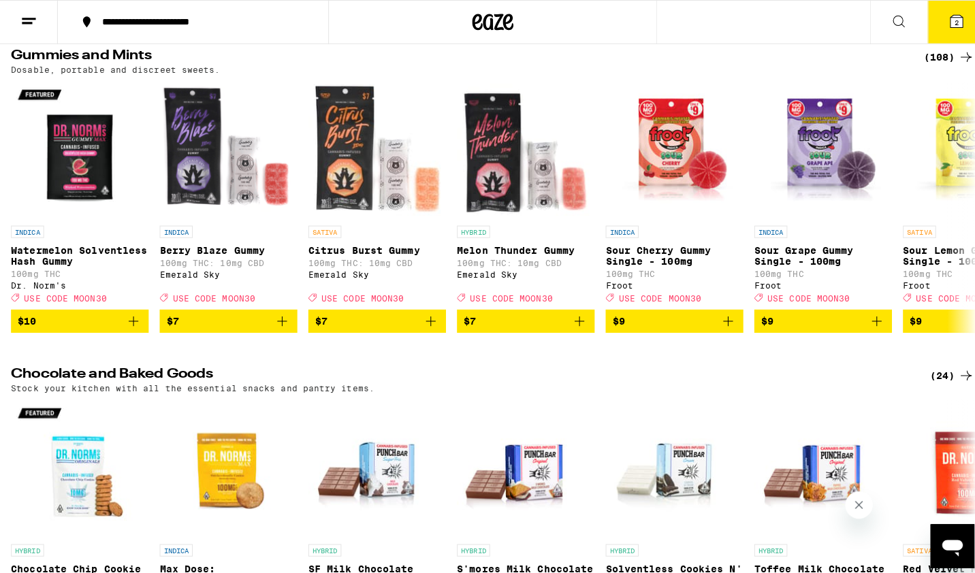
scroll to position [3887, 0]
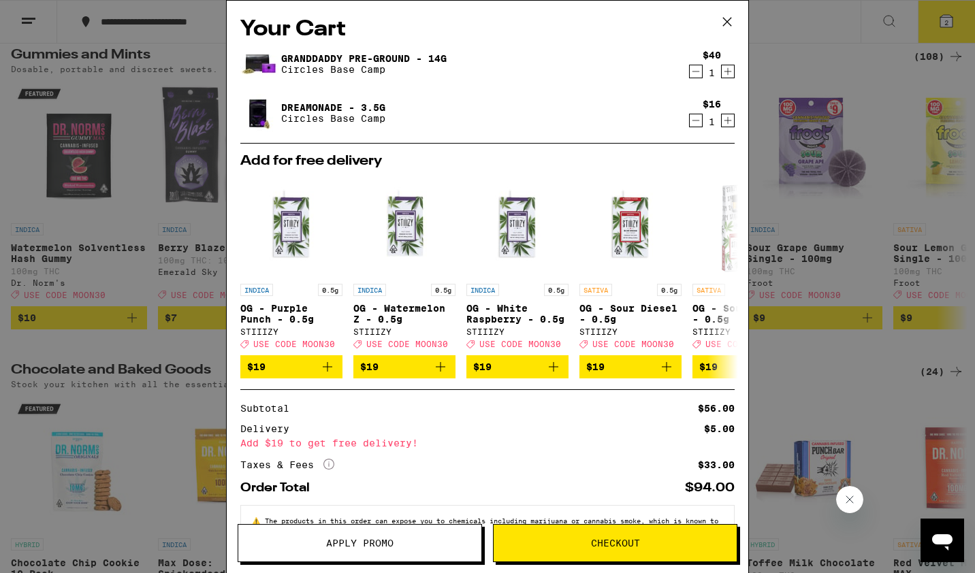
click at [731, 27] on icon at bounding box center [727, 22] width 20 height 20
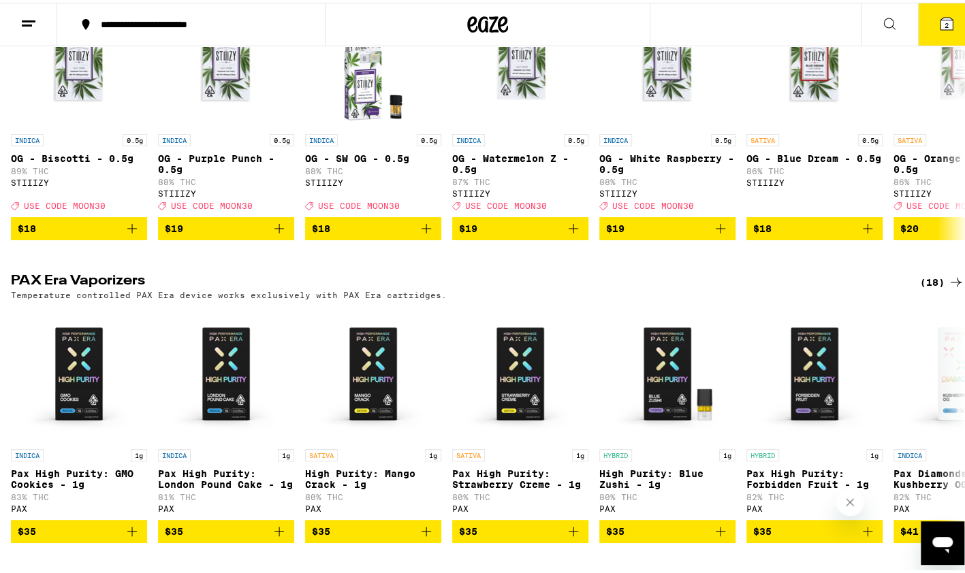
scroll to position [2884, 0]
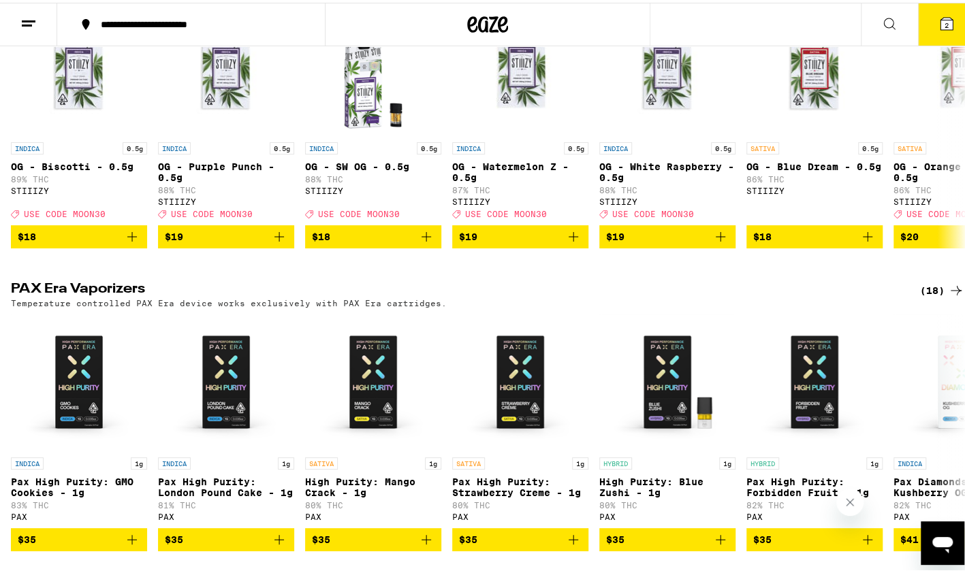
click at [945, 27] on button "2" at bounding box center [946, 22] width 57 height 42
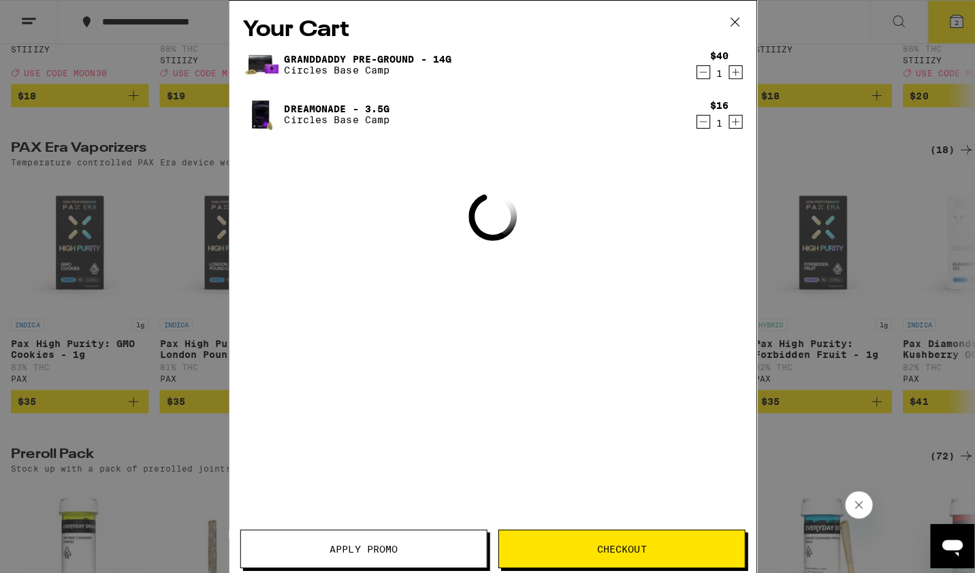
scroll to position [2744, 0]
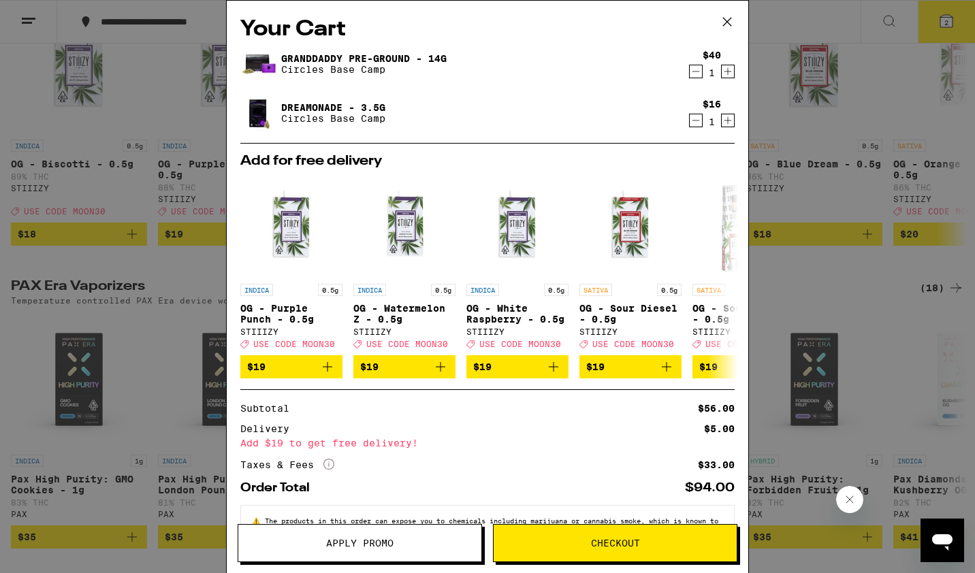
click at [740, 26] on button at bounding box center [727, 23] width 42 height 44
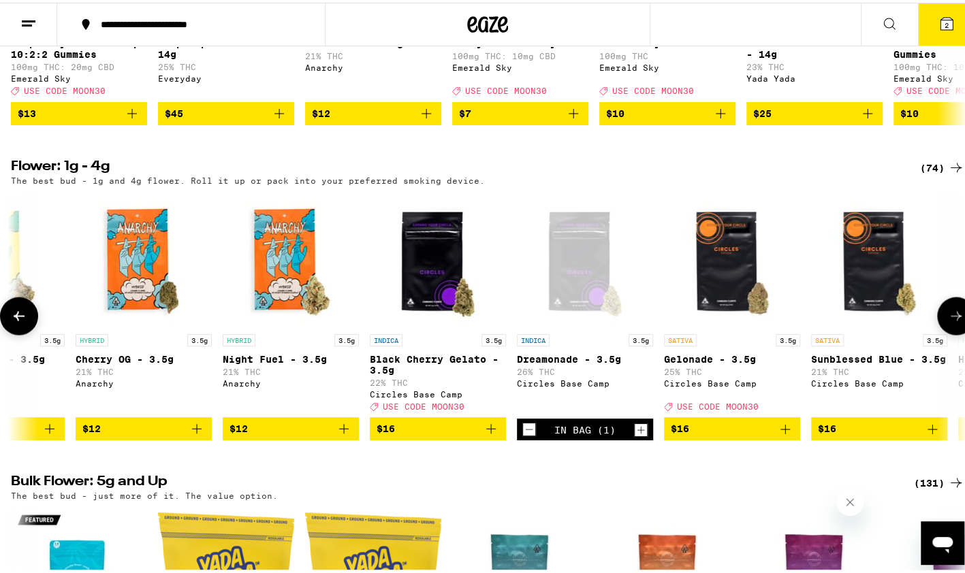
scroll to position [1259, 0]
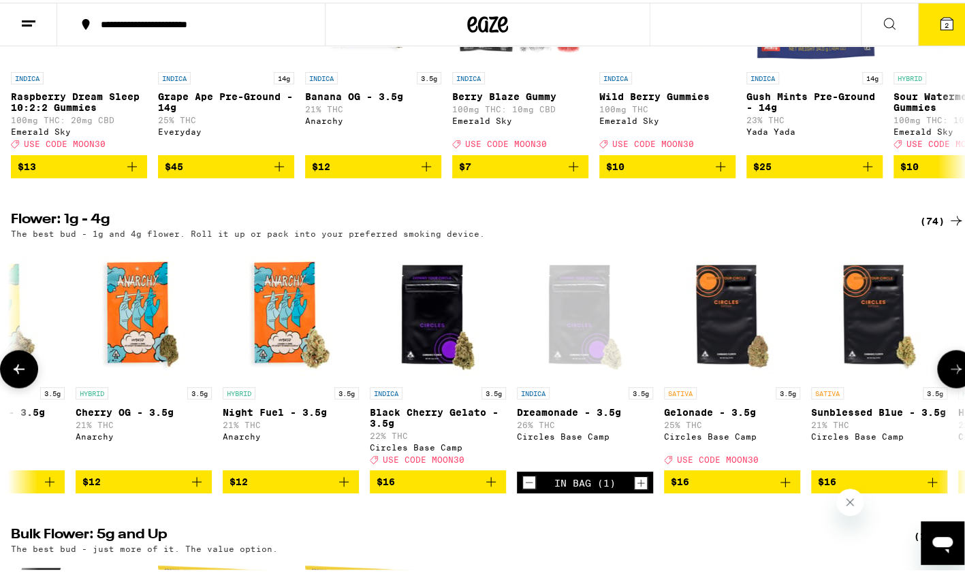
click at [599, 362] on div "Open page for Dreamonade - 3.5g from Circles Base Camp" at bounding box center [585, 310] width 136 height 136
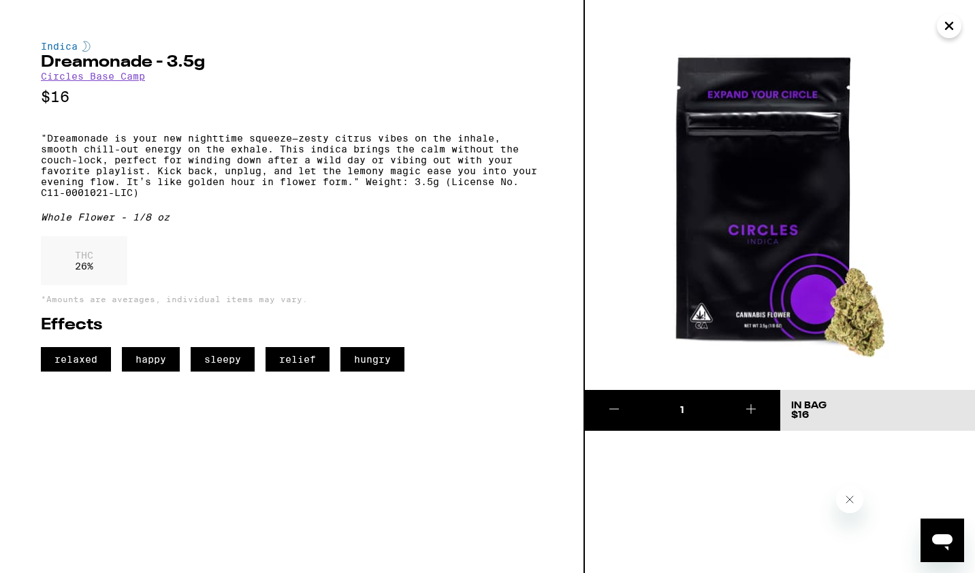
click at [955, 35] on icon "Close" at bounding box center [949, 26] width 16 height 20
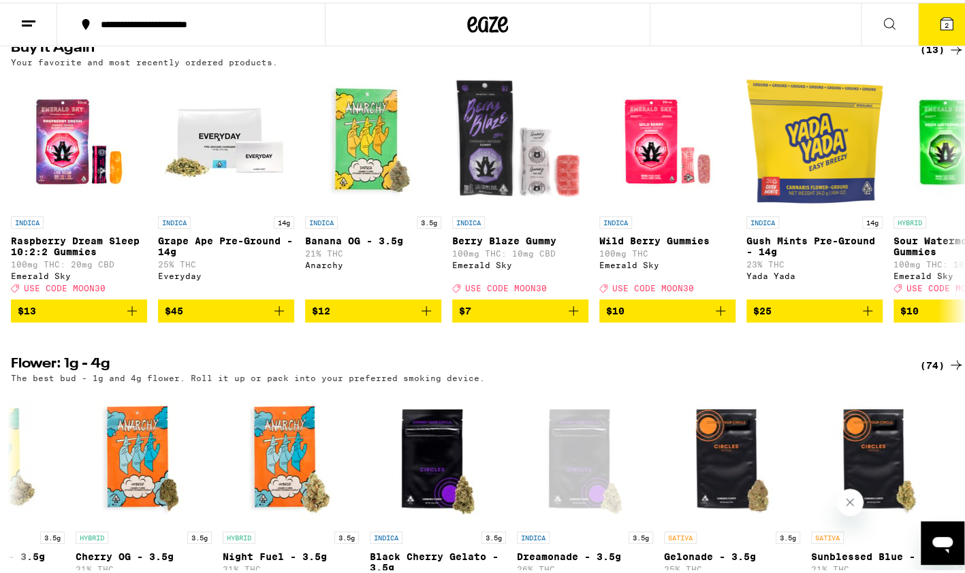
scroll to position [1113, 0]
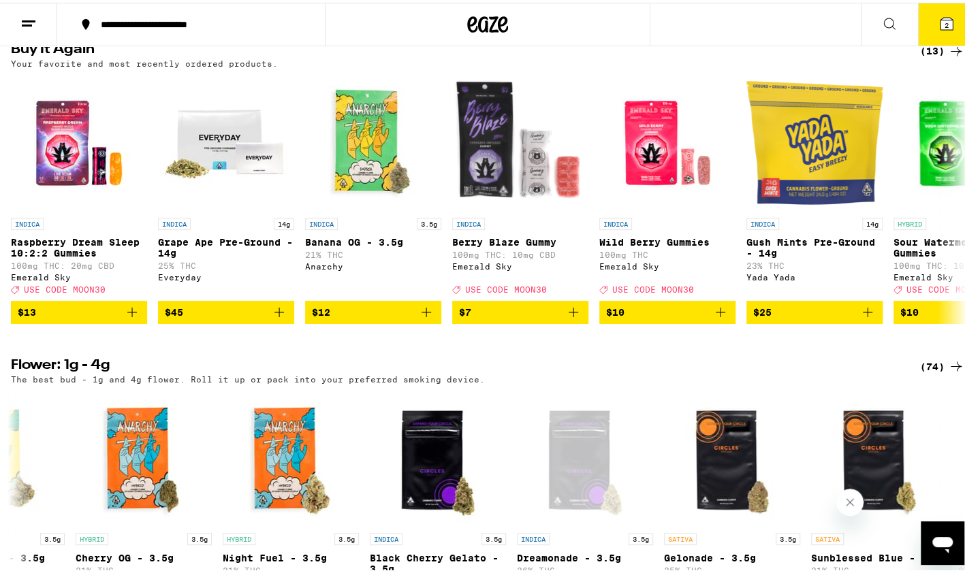
click at [133, 321] on button "$13" at bounding box center [79, 309] width 136 height 23
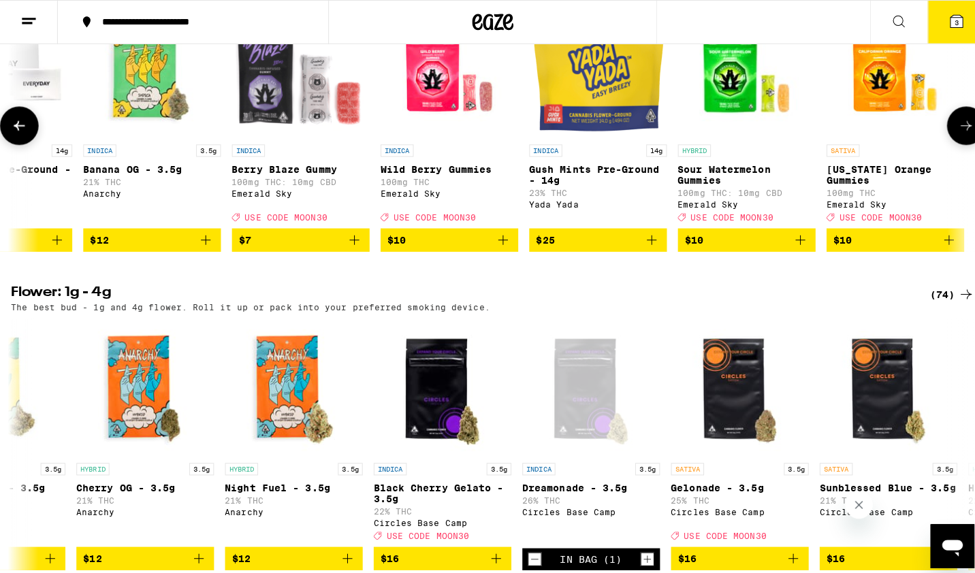
scroll to position [1184, 0]
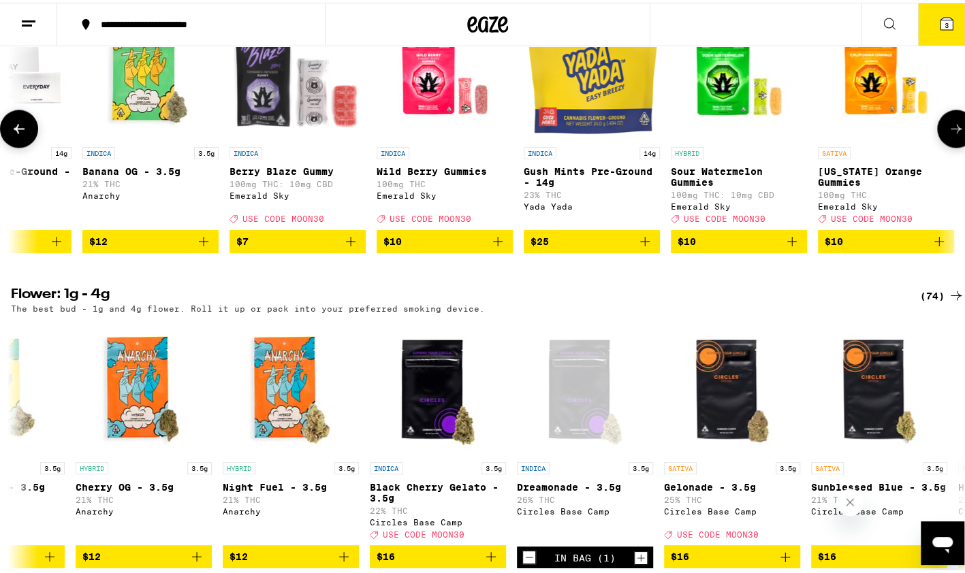
click at [941, 50] on img "Open page for California Orange Gummies from Emerald Sky" at bounding box center [886, 69] width 136 height 136
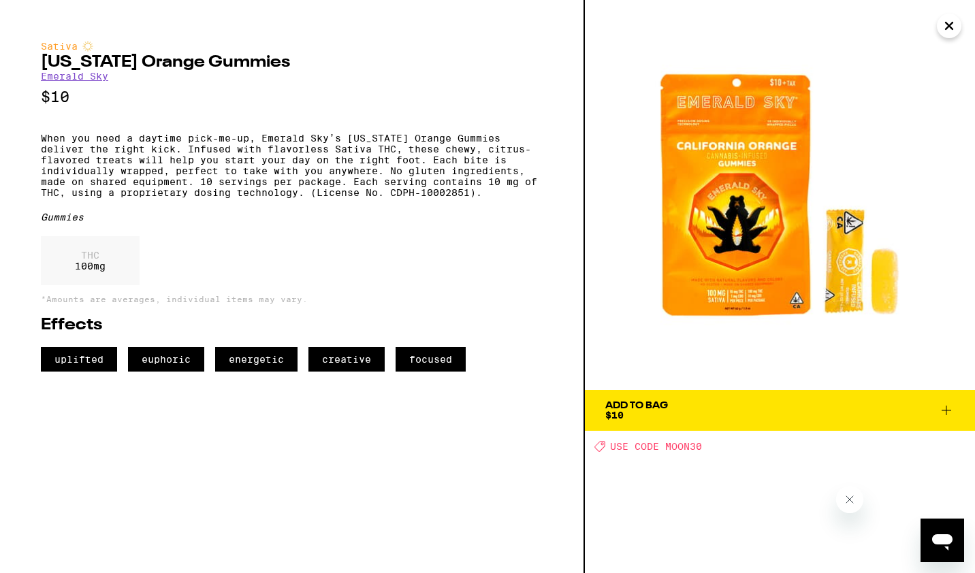
click at [956, 4] on img at bounding box center [780, 195] width 390 height 390
click at [967, 40] on img at bounding box center [780, 195] width 390 height 390
click at [953, 35] on icon "Close" at bounding box center [949, 26] width 16 height 20
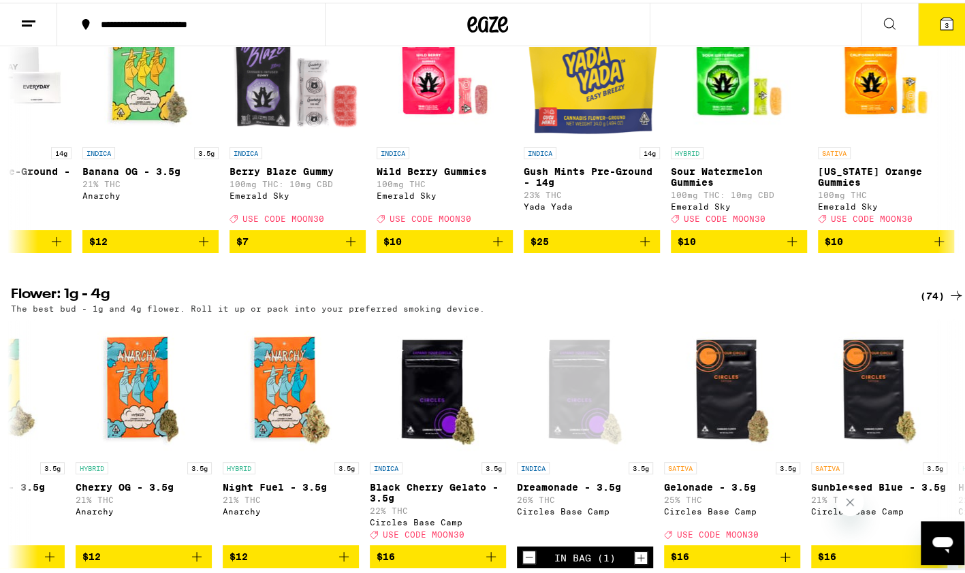
click at [949, 27] on button "3" at bounding box center [946, 22] width 57 height 42
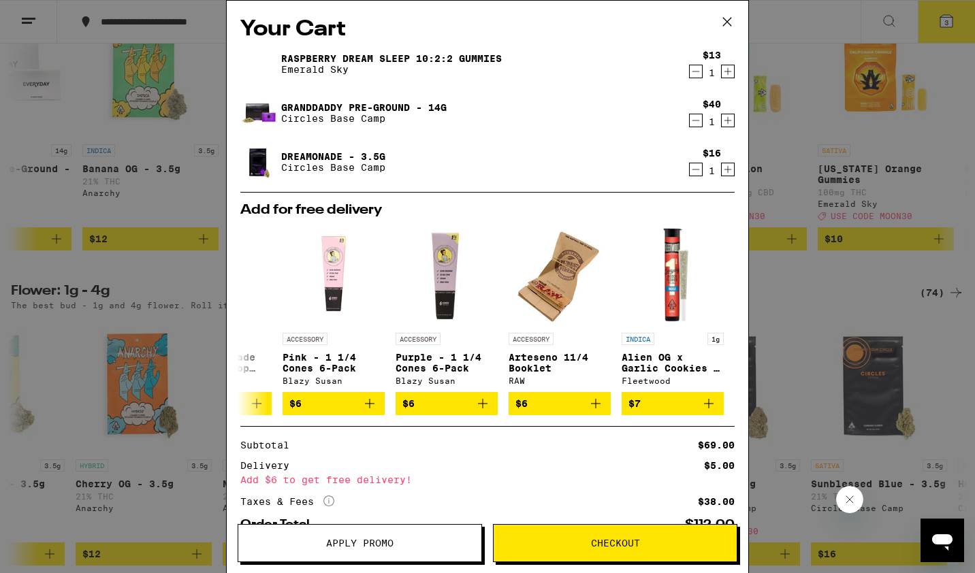
scroll to position [0, 646]
click at [258, 402] on button "$6" at bounding box center [221, 403] width 102 height 23
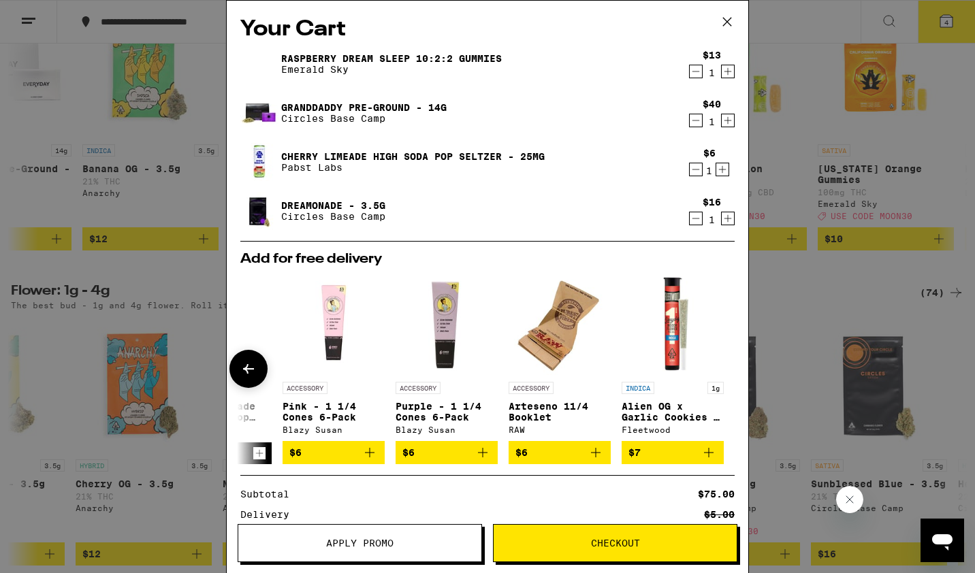
click at [249, 375] on icon at bounding box center [248, 369] width 16 height 16
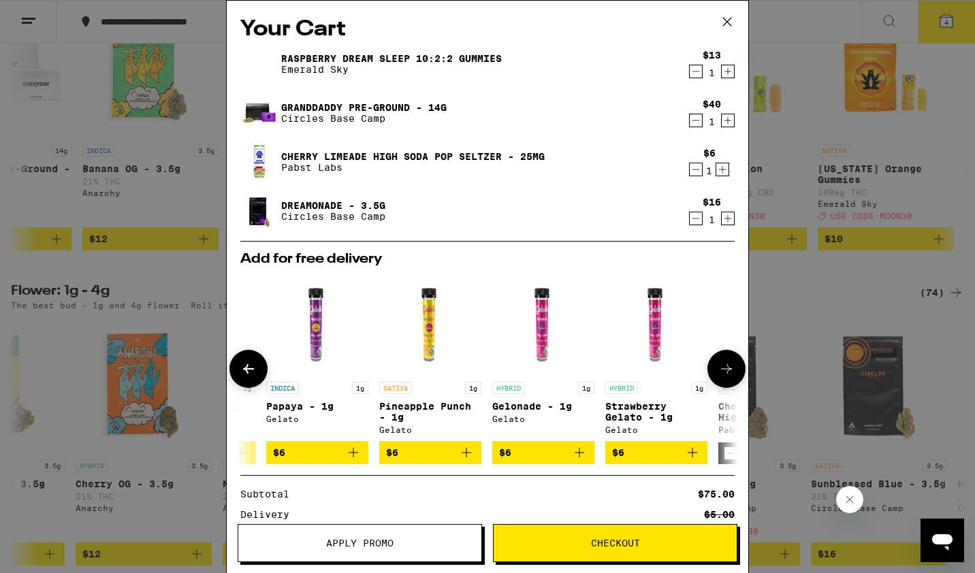
scroll to position [0, 0]
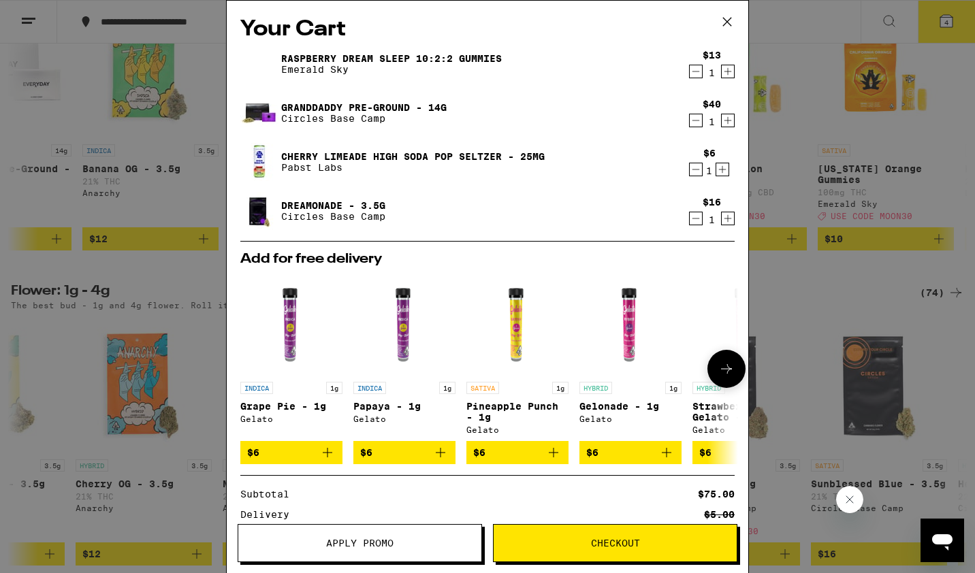
click at [518, 157] on link "Cherry Limeade High Soda Pop Seltzer - 25mg" at bounding box center [413, 156] width 264 height 11
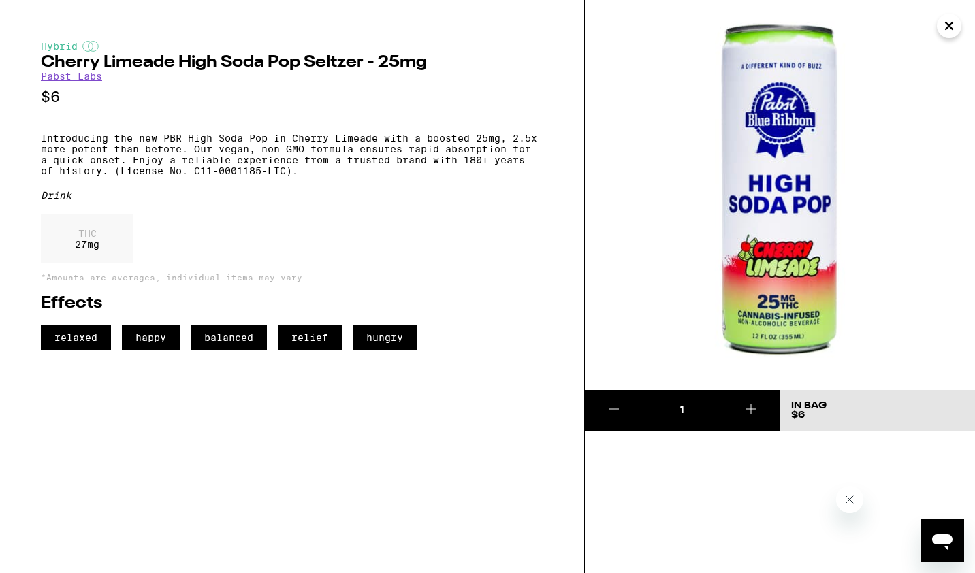
click at [955, 33] on icon "Close" at bounding box center [949, 26] width 16 height 20
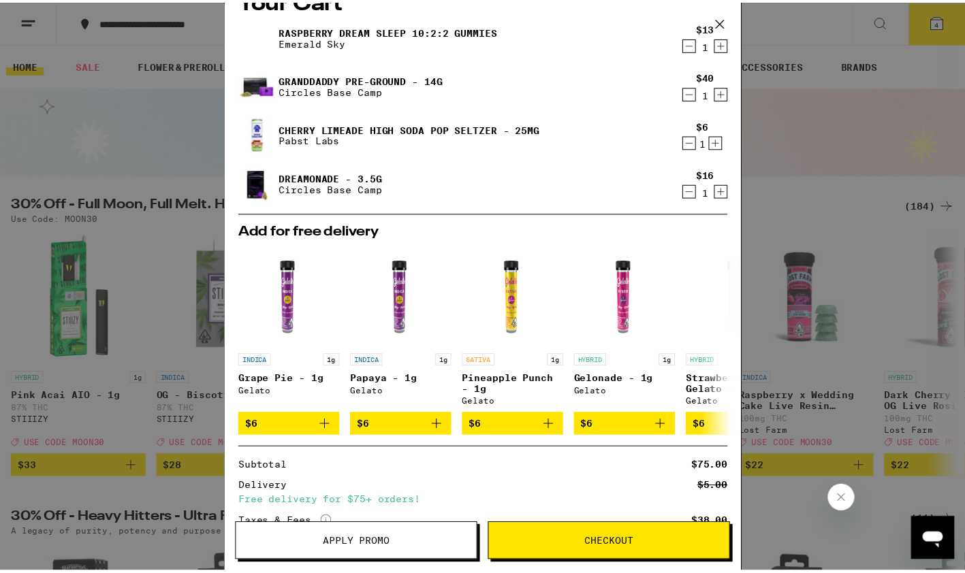
scroll to position [26, 0]
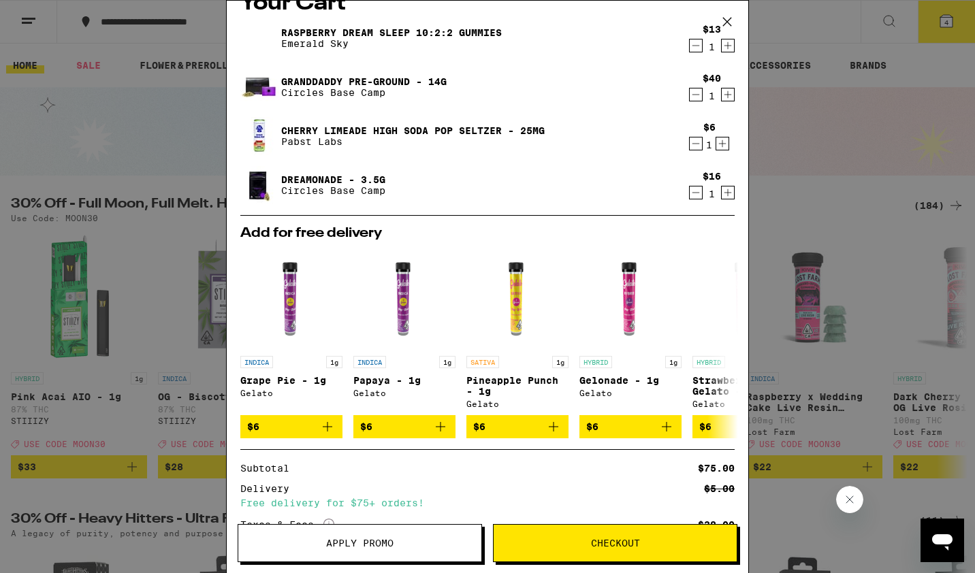
click at [669, 558] on button "Checkout" at bounding box center [615, 543] width 245 height 38
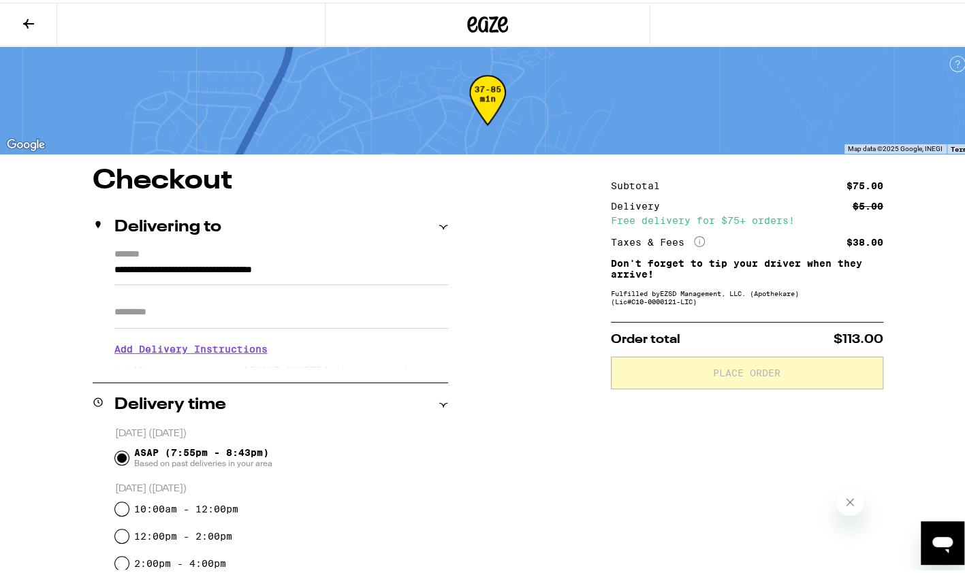
click at [22, 31] on button at bounding box center [28, 22] width 57 height 43
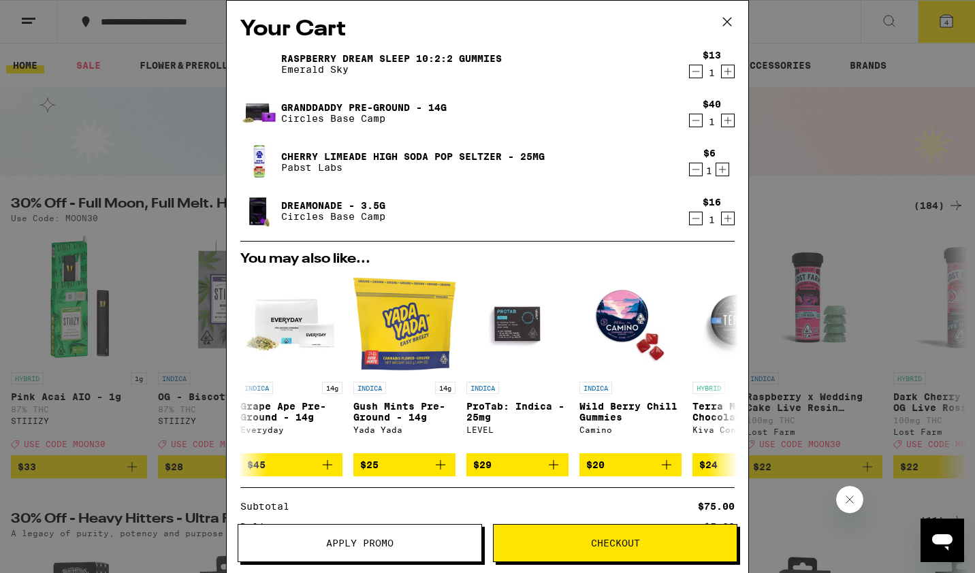
click at [693, 170] on icon "Decrement" at bounding box center [696, 170] width 7 height 0
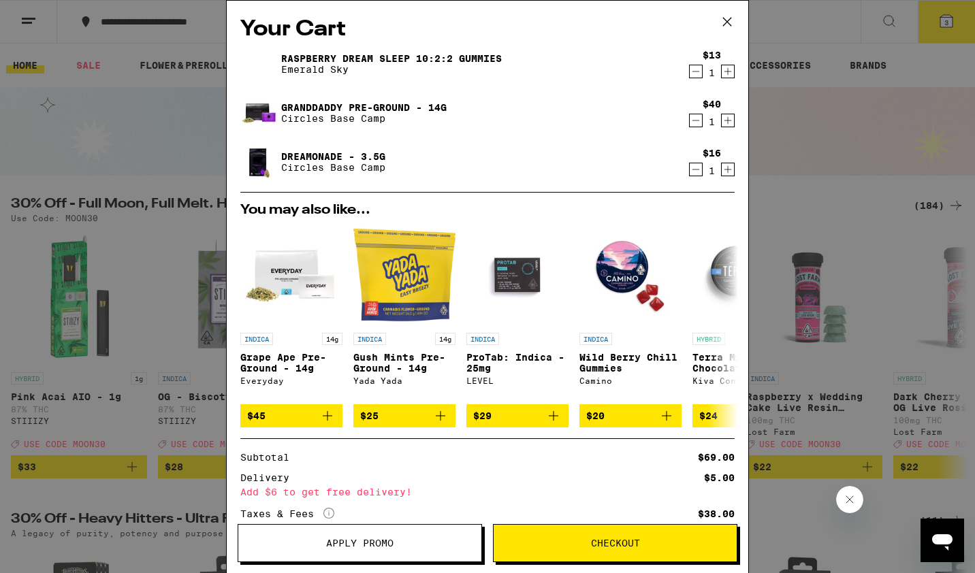
click at [135, 127] on div "Your Cart Raspberry Dream Sleep 10:2:2 Gummies Emerald Sky $13 1 Granddaddy Pre…" at bounding box center [487, 286] width 975 height 573
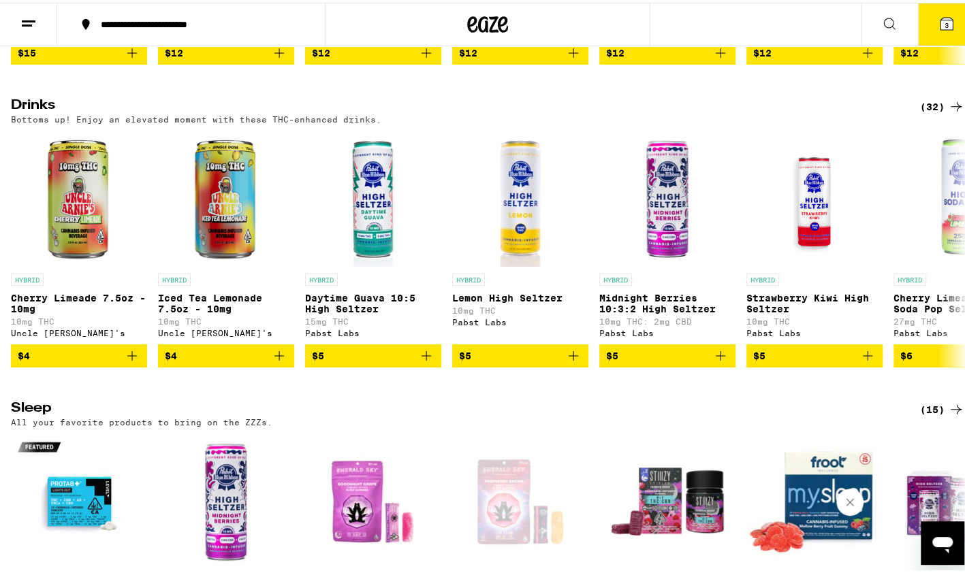
scroll to position [4611, 0]
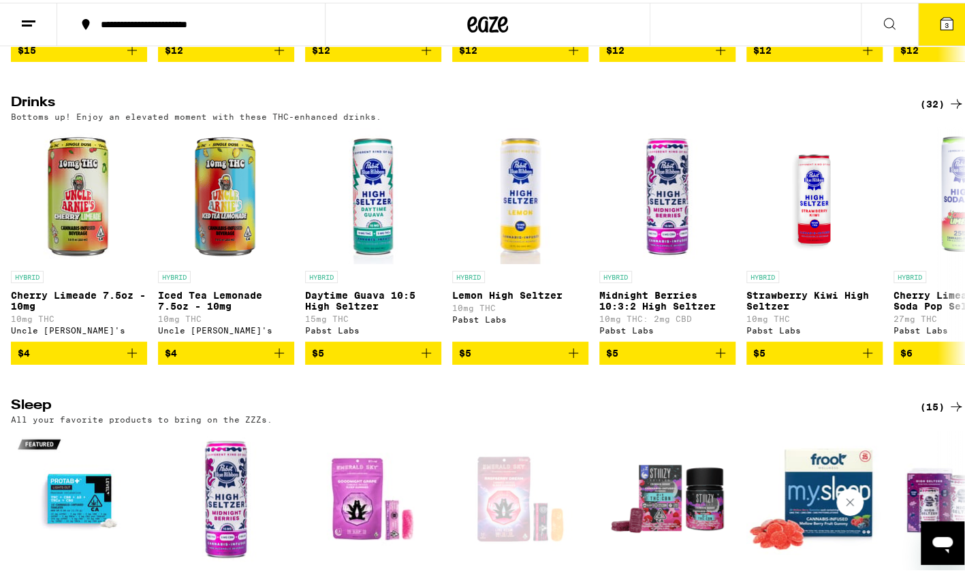
click at [941, 23] on icon at bounding box center [947, 21] width 12 height 12
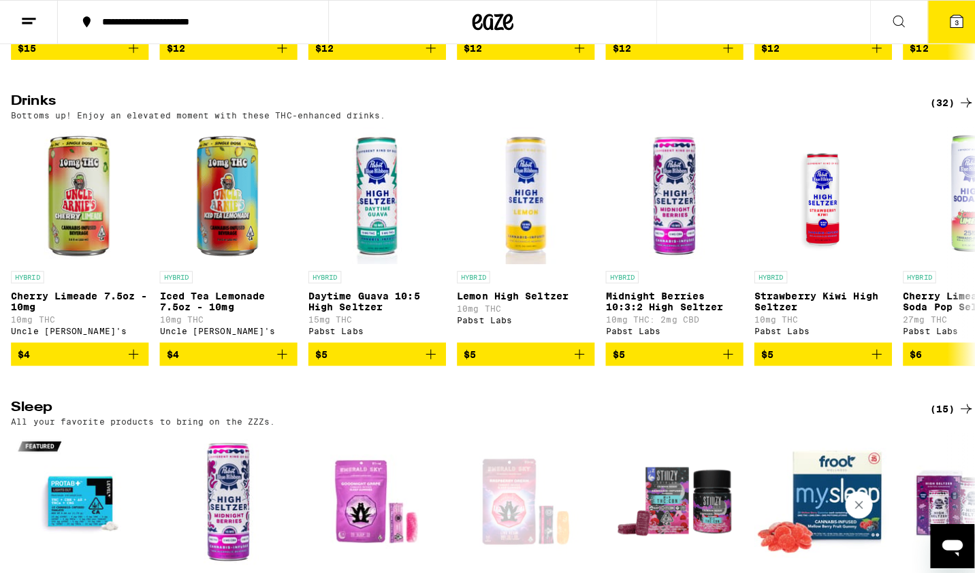
scroll to position [4471, 0]
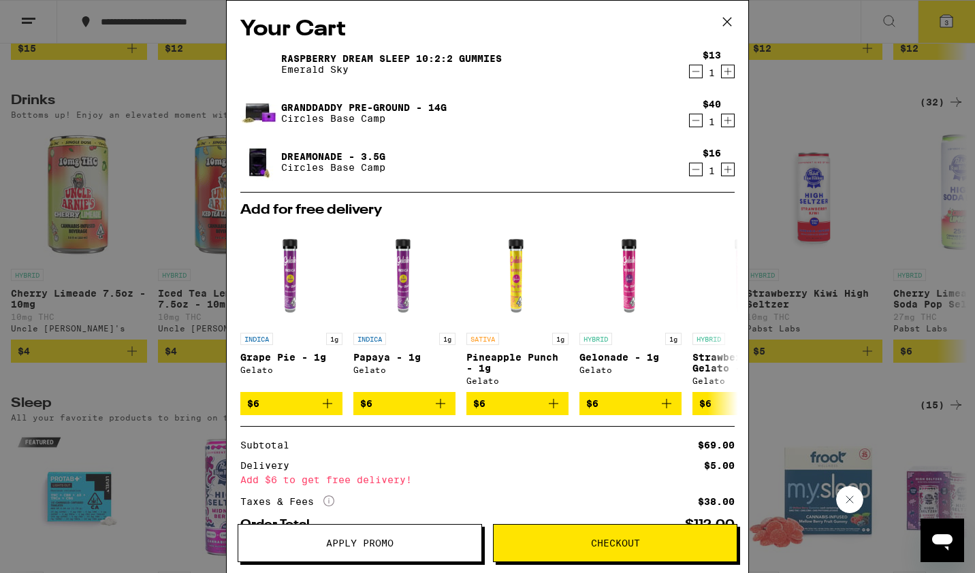
click at [37, 353] on div "Your Cart Raspberry Dream Sleep 10:2:2 Gummies Emerald Sky $13 1 Granddaddy Pre…" at bounding box center [487, 286] width 975 height 573
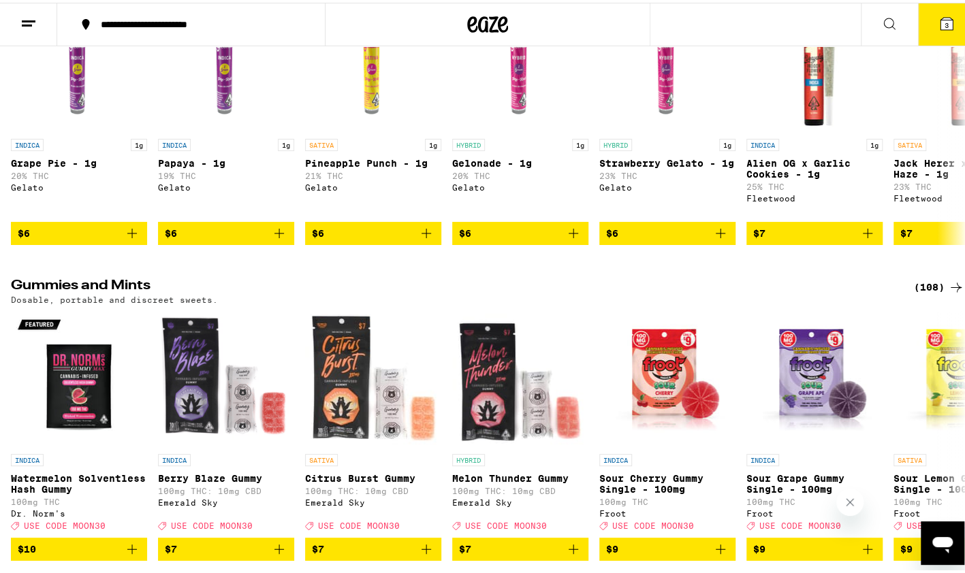
scroll to position [3795, 0]
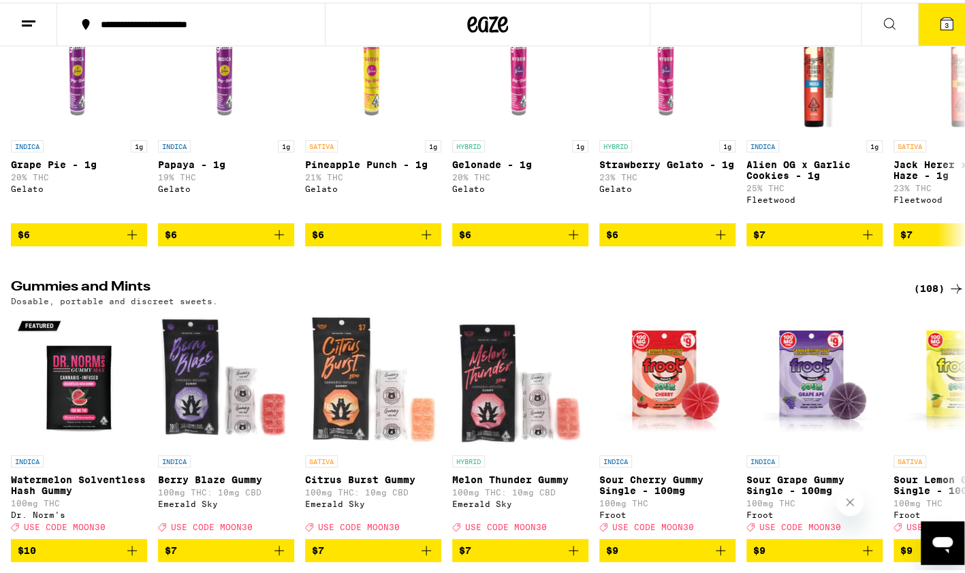
click at [135, 240] on icon "Add to bag" at bounding box center [132, 232] width 16 height 16
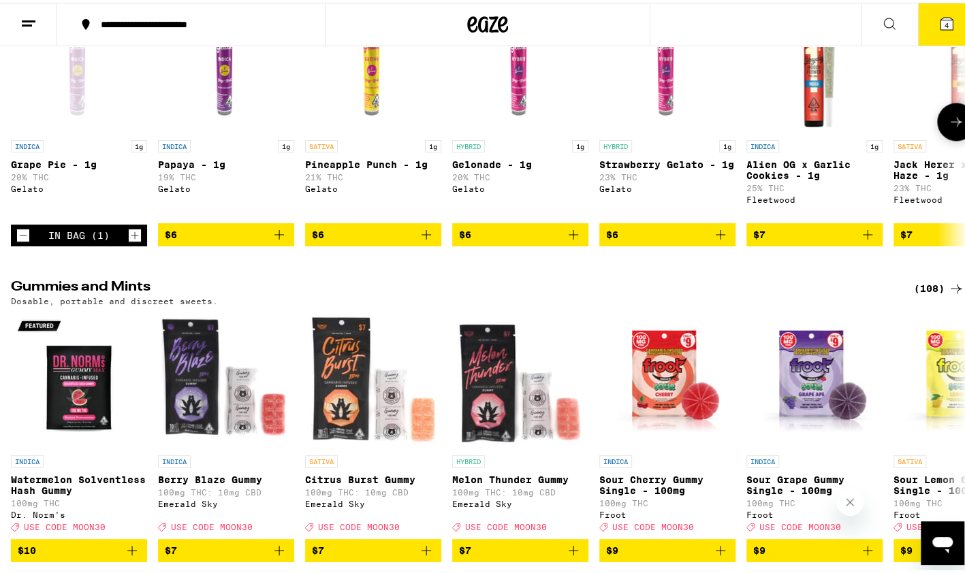
click at [945, 30] on button "4" at bounding box center [946, 22] width 57 height 42
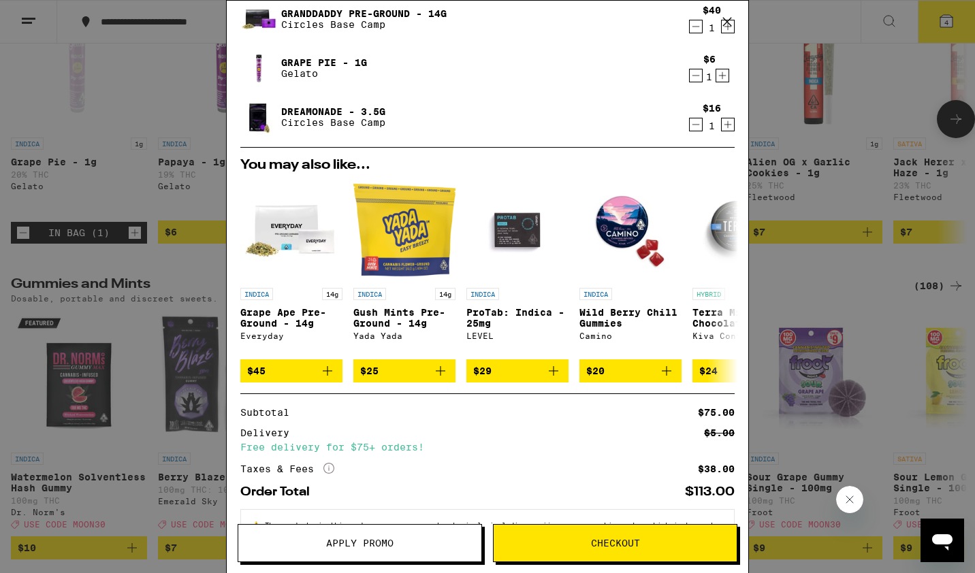
scroll to position [101, 0]
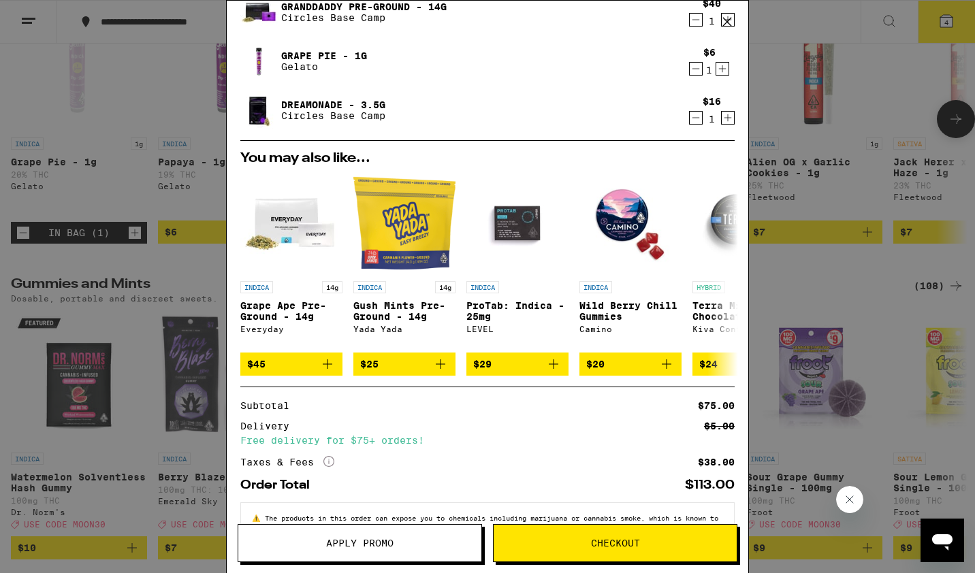
click at [635, 542] on span "Checkout" at bounding box center [615, 544] width 49 height 10
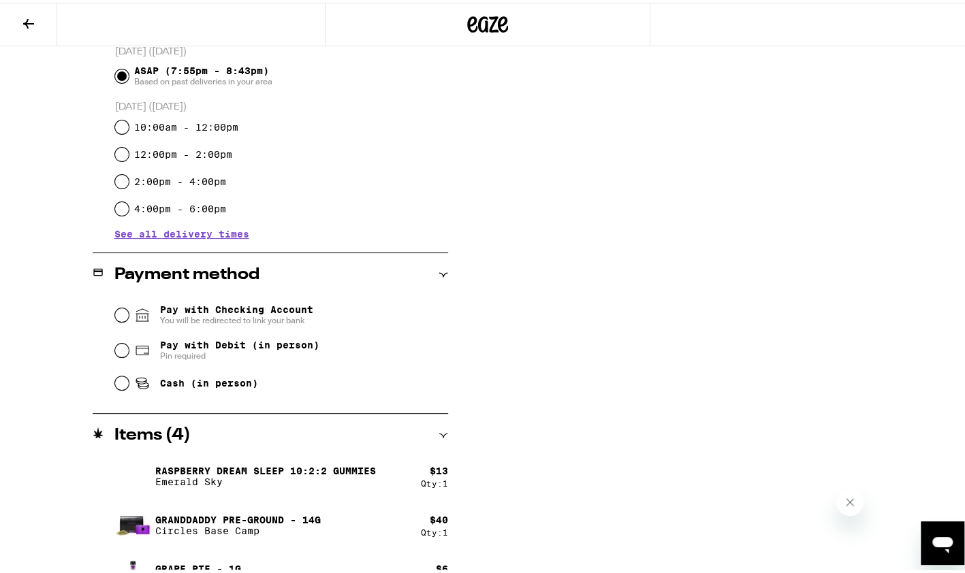
scroll to position [381, 0]
click at [119, 388] on input "Cash (in person)" at bounding box center [122, 382] width 14 height 14
radio input "true"
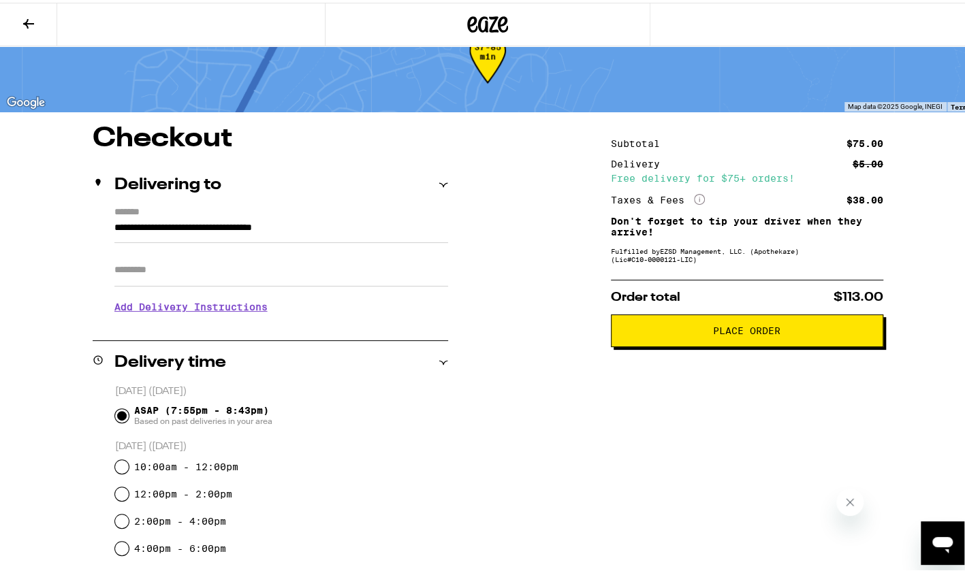
scroll to position [41, 0]
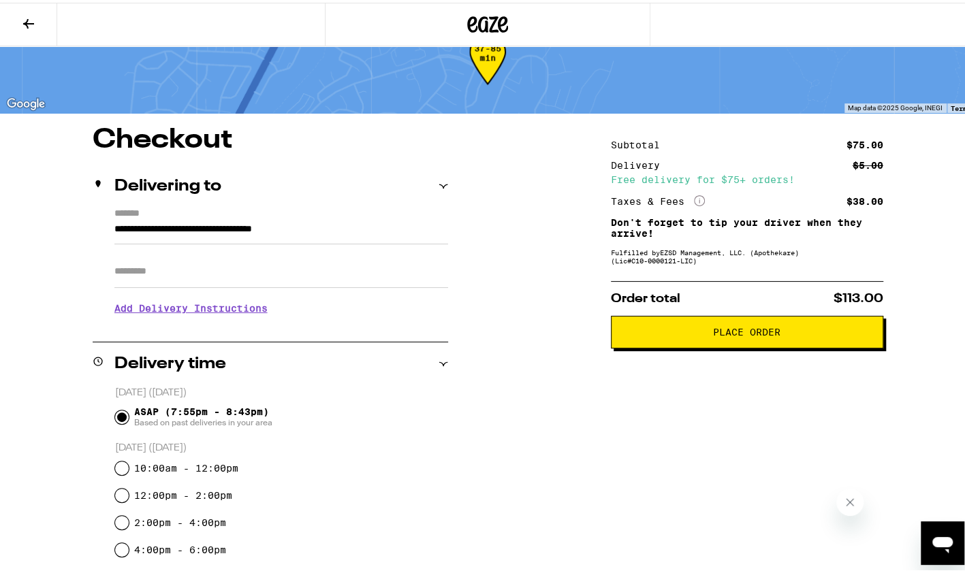
click at [752, 345] on button "Place Order" at bounding box center [747, 329] width 272 height 33
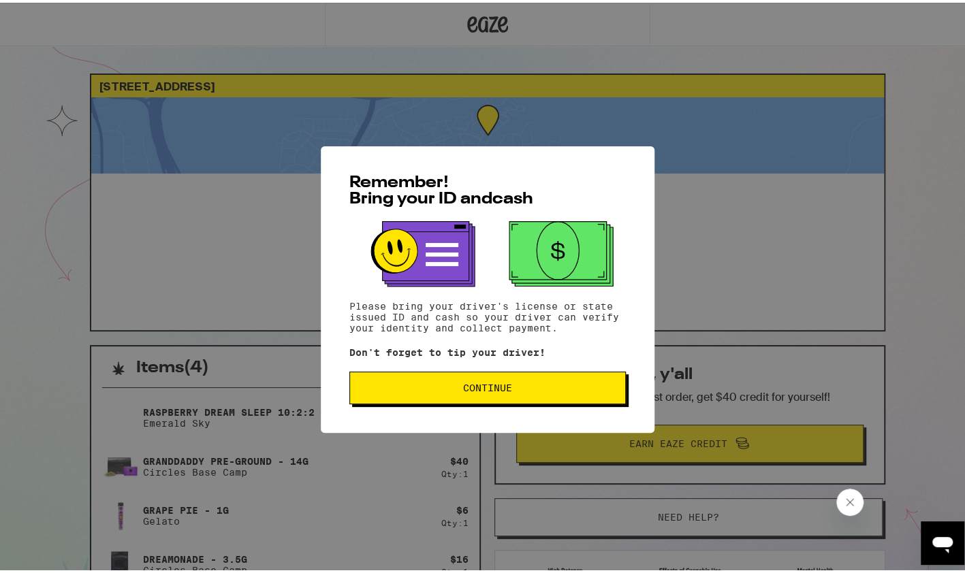
click at [562, 390] on span "Continue" at bounding box center [487, 386] width 253 height 10
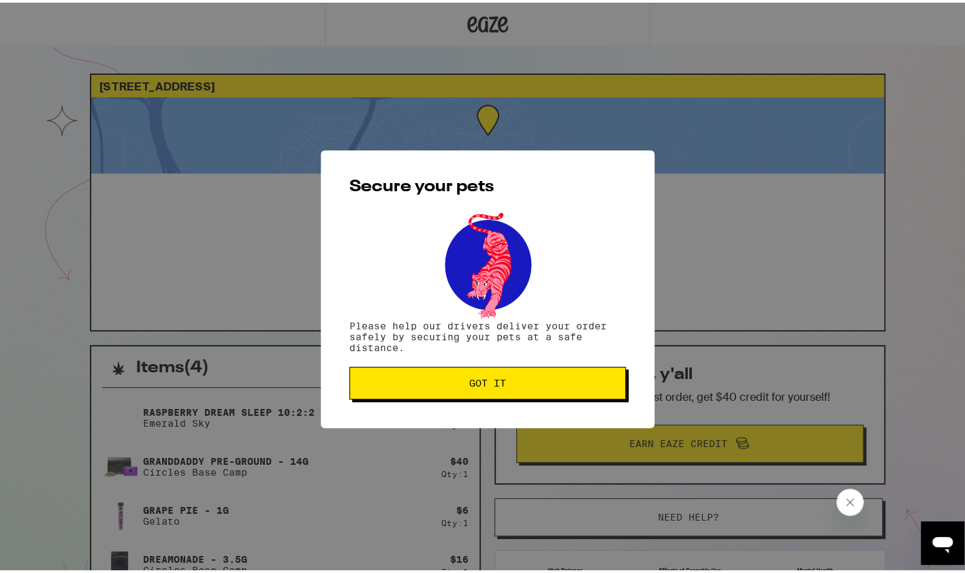
click at [569, 382] on span "Got it" at bounding box center [487, 381] width 253 height 10
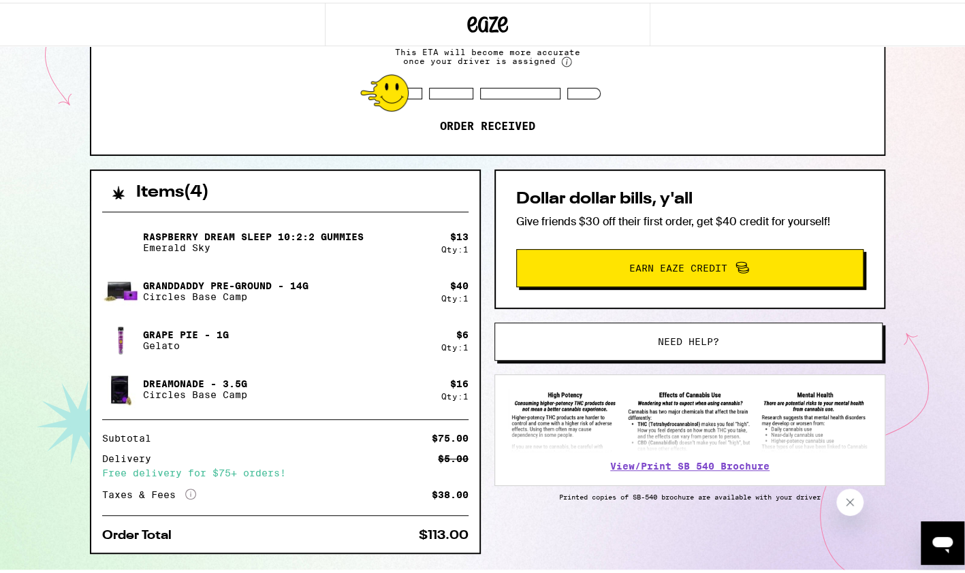
scroll to position [176, 0]
